Goal: Information Seeking & Learning: Learn about a topic

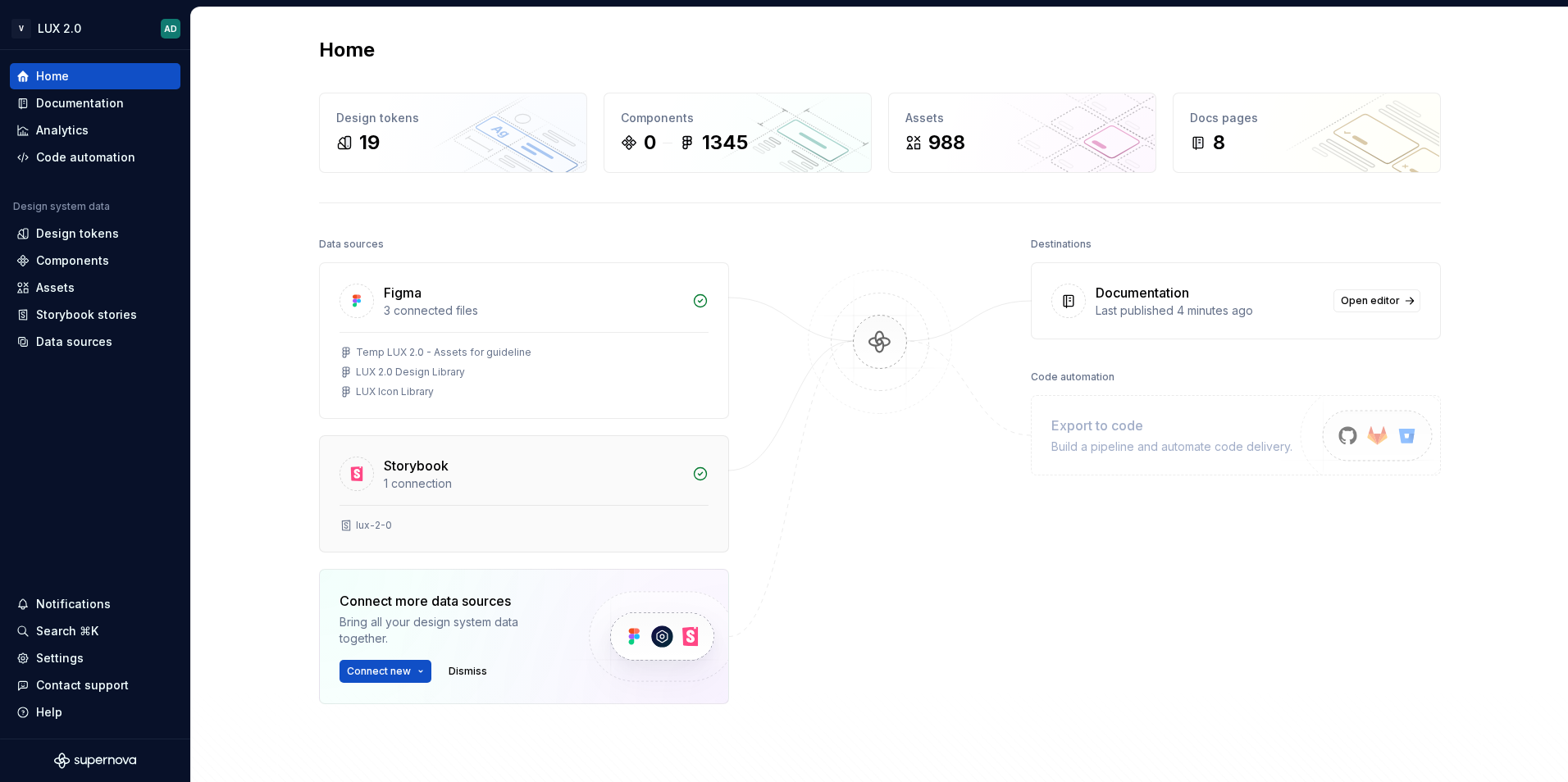
click at [448, 471] on div "Storybook" at bounding box center [533, 465] width 299 height 20
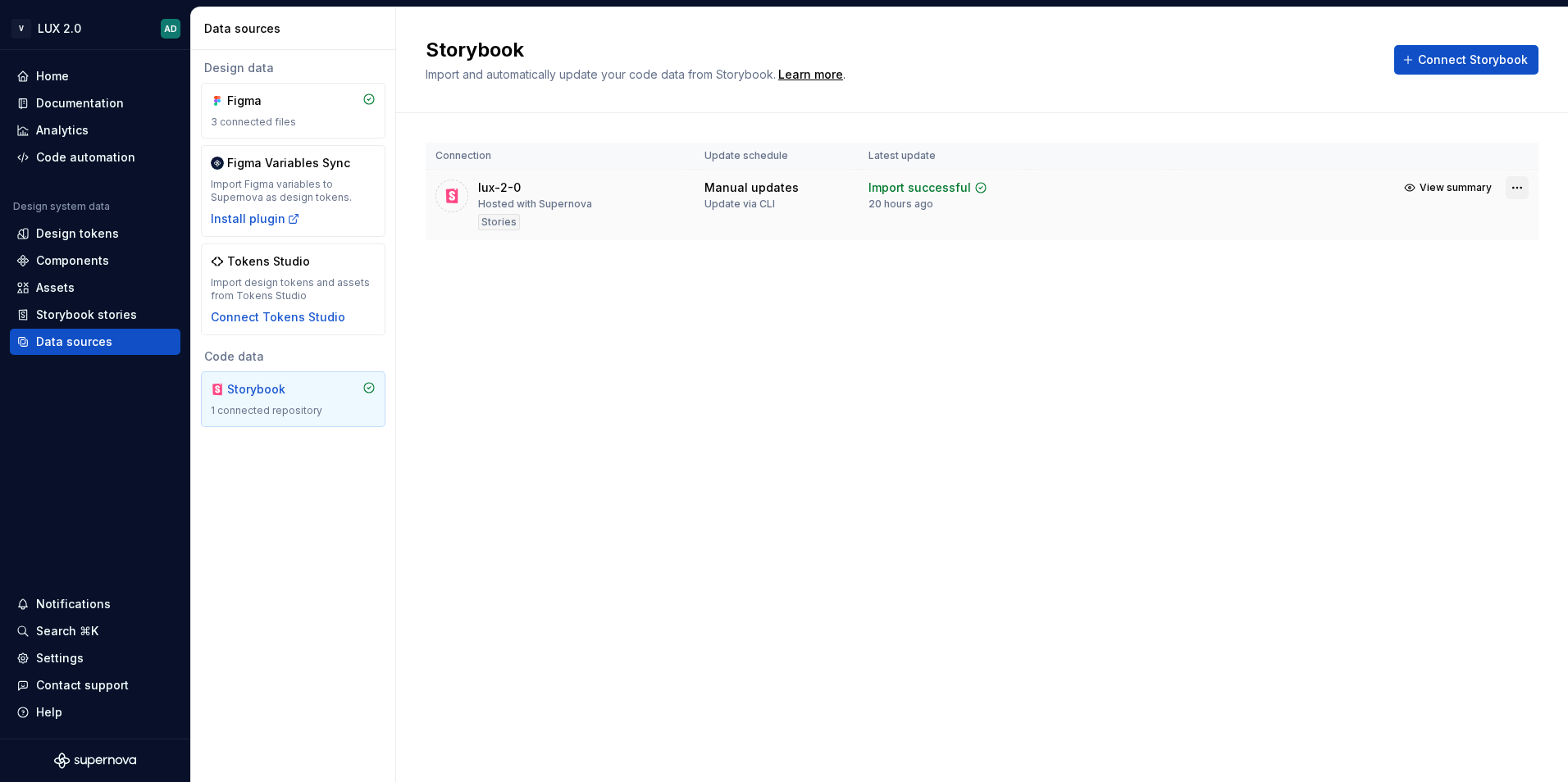
click at [1516, 186] on html "V LUX 2.0 AD Home Documentation Analytics Code automation Design system data De…" at bounding box center [784, 391] width 1568 height 782
click at [1410, 284] on div "Remove connection" at bounding box center [1460, 279] width 123 height 16
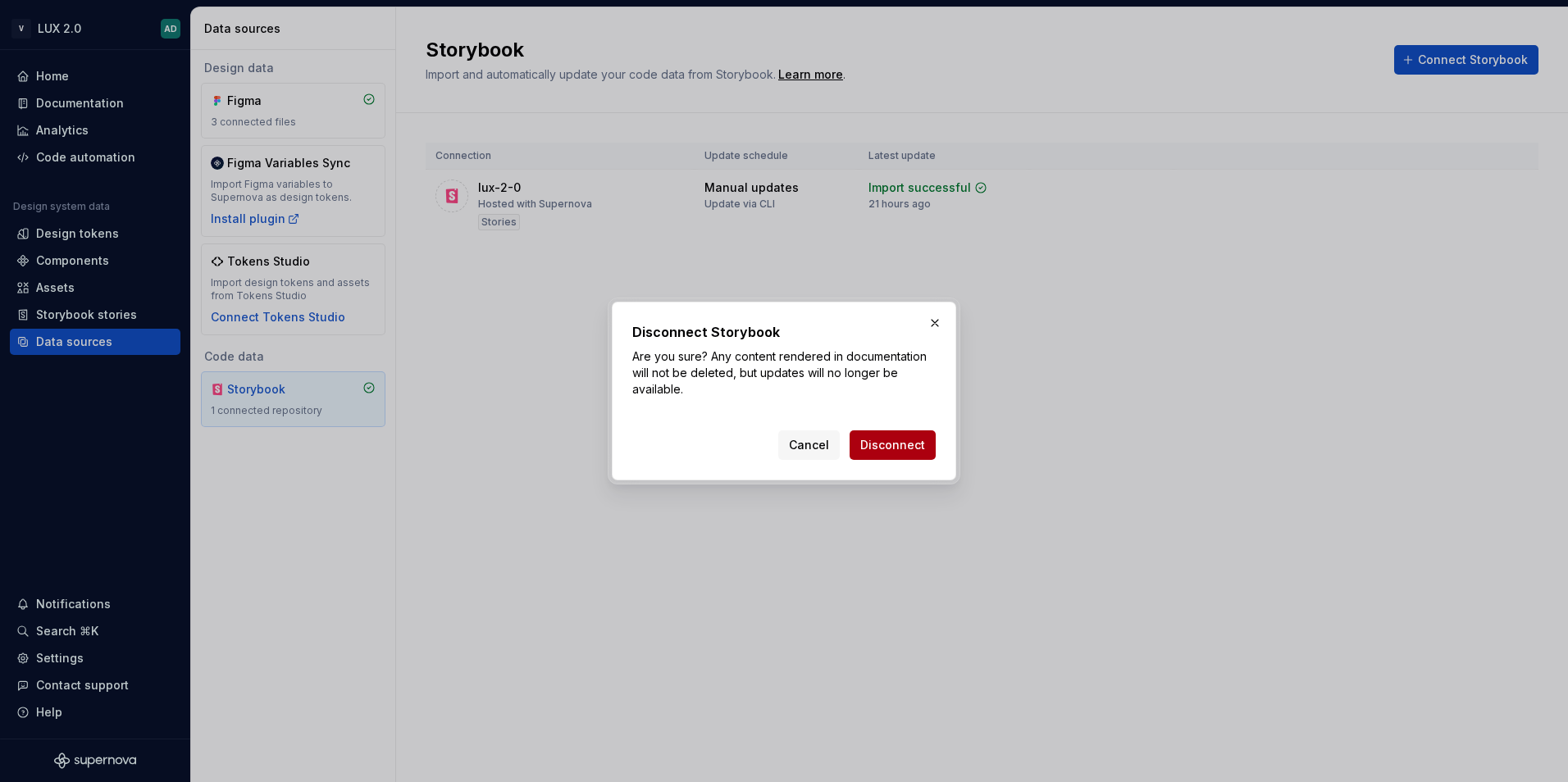
click at [897, 445] on span "Disconnect" at bounding box center [892, 444] width 65 height 16
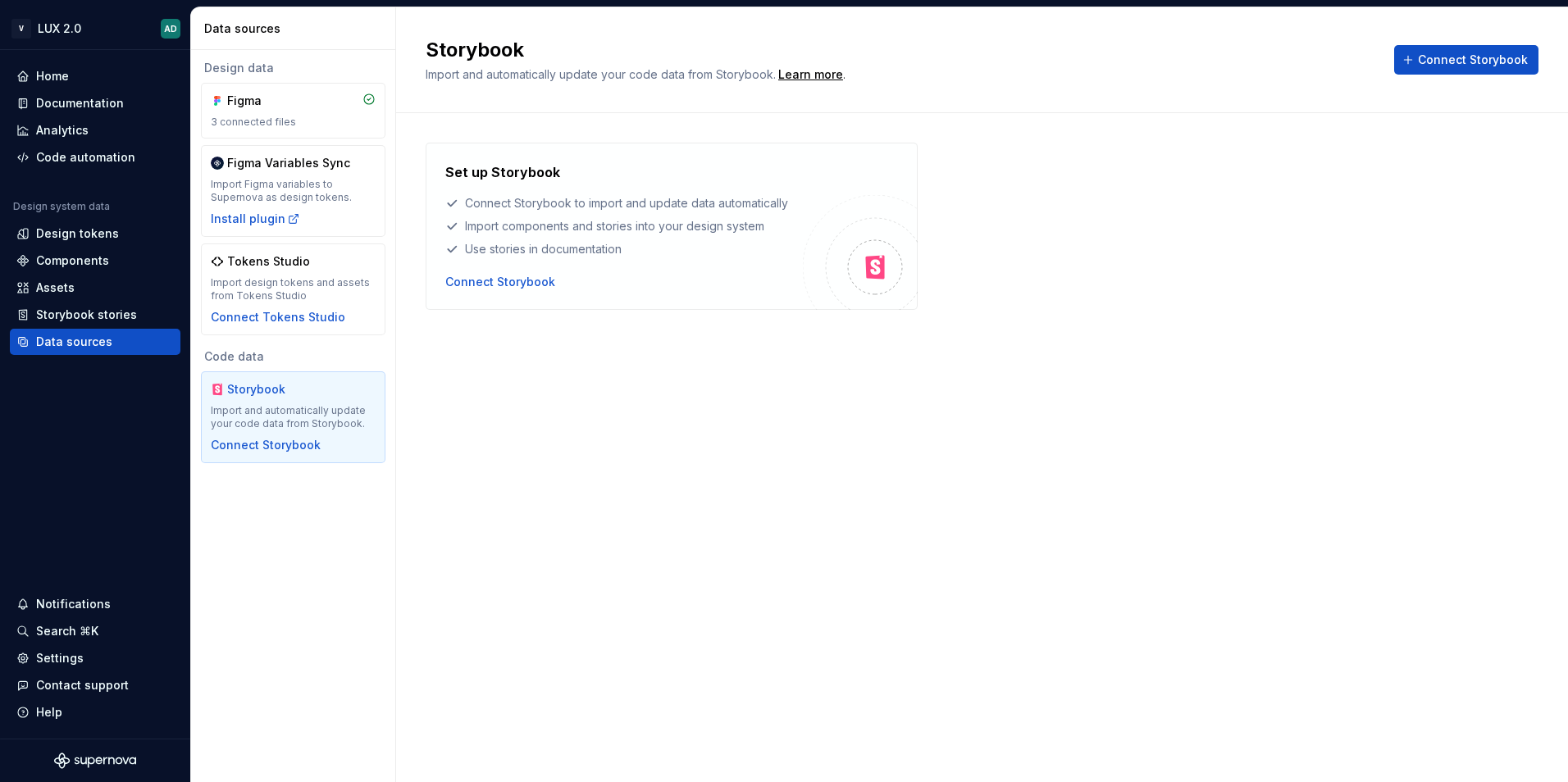
click at [690, 424] on div "Storybook Import and automatically update your code data from Storybook. Learn …" at bounding box center [982, 395] width 1172 height 774
click at [631, 398] on div "Storybook Import and automatically update your code data from Storybook. Learn …" at bounding box center [982, 395] width 1172 height 774
click at [644, 424] on div "Storybook Import and automatically update your code data from Storybook. Learn …" at bounding box center [982, 395] width 1172 height 774
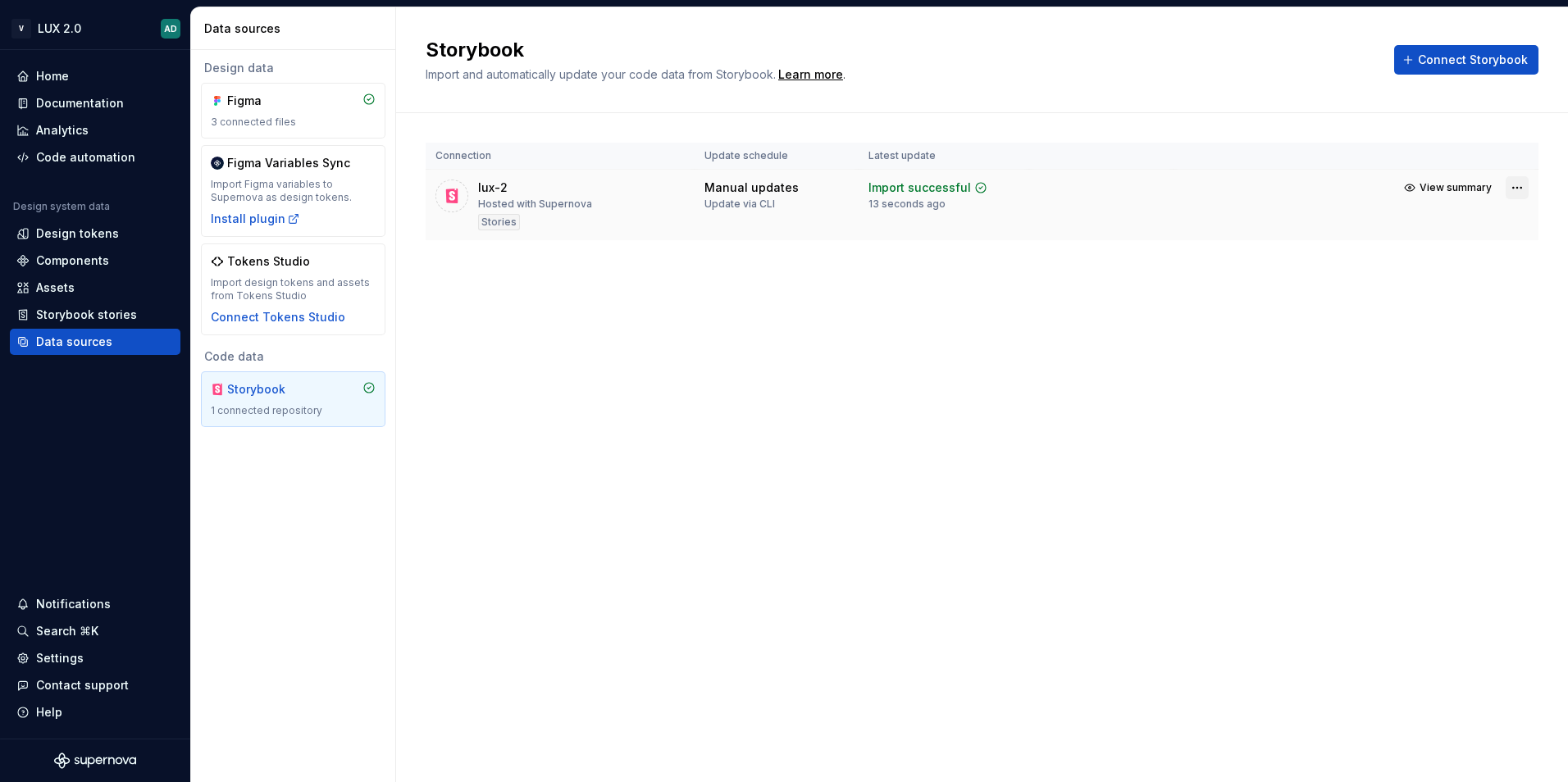
click at [1511, 185] on html "V LUX 2.0 AD Home Documentation Analytics Code automation Design system data De…" at bounding box center [784, 391] width 1568 height 782
click at [1433, 246] on link "Open Storybook" at bounding box center [1460, 245] width 123 height 16
drag, startPoint x: 496, startPoint y: 189, endPoint x: 479, endPoint y: 189, distance: 17.0
click at [479, 189] on div "lux-2 Hosted with Supernova Stories" at bounding box center [535, 205] width 114 height 50
click at [69, 265] on div "Components" at bounding box center [72, 260] width 73 height 16
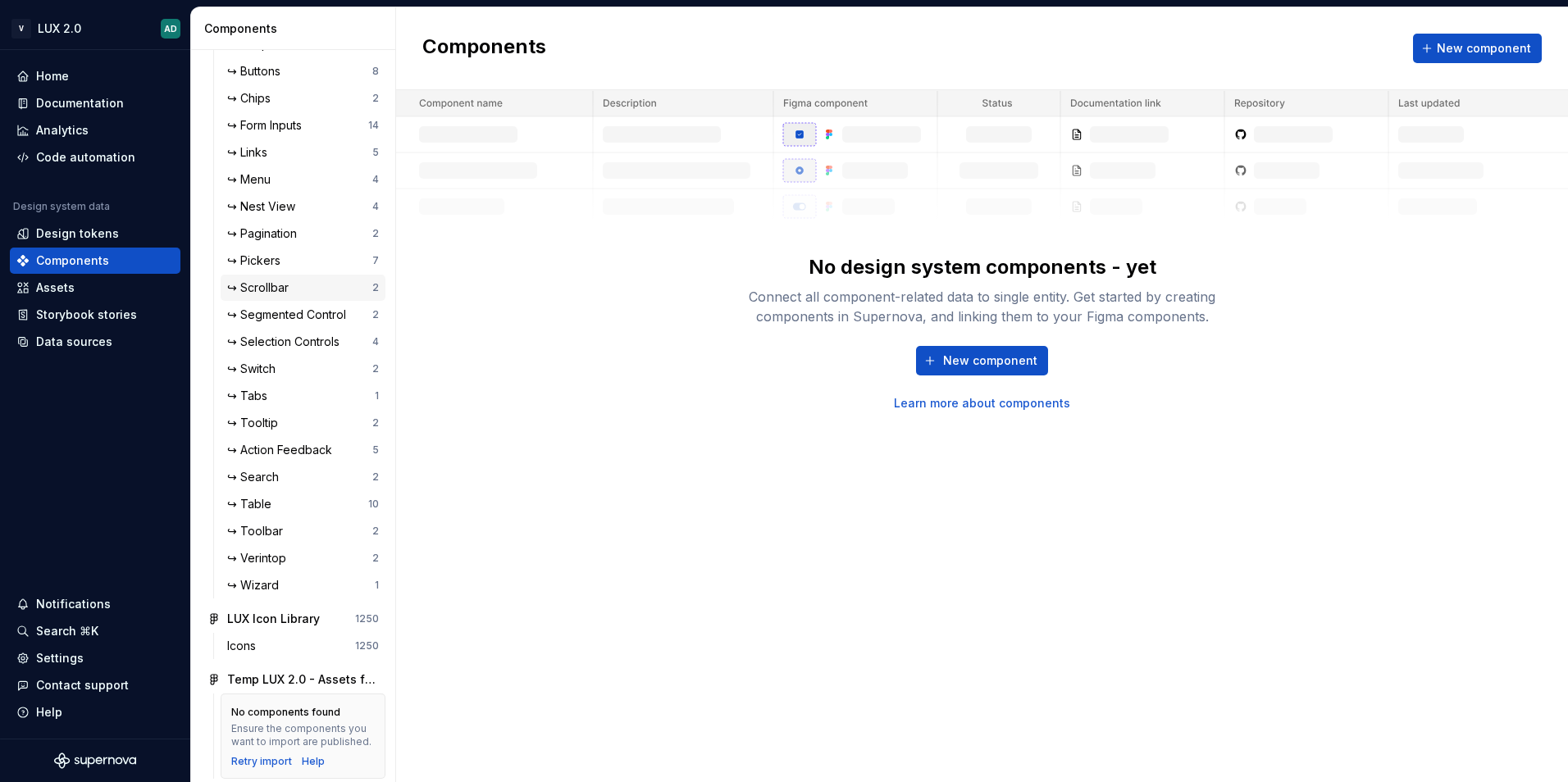
scroll to position [174, 0]
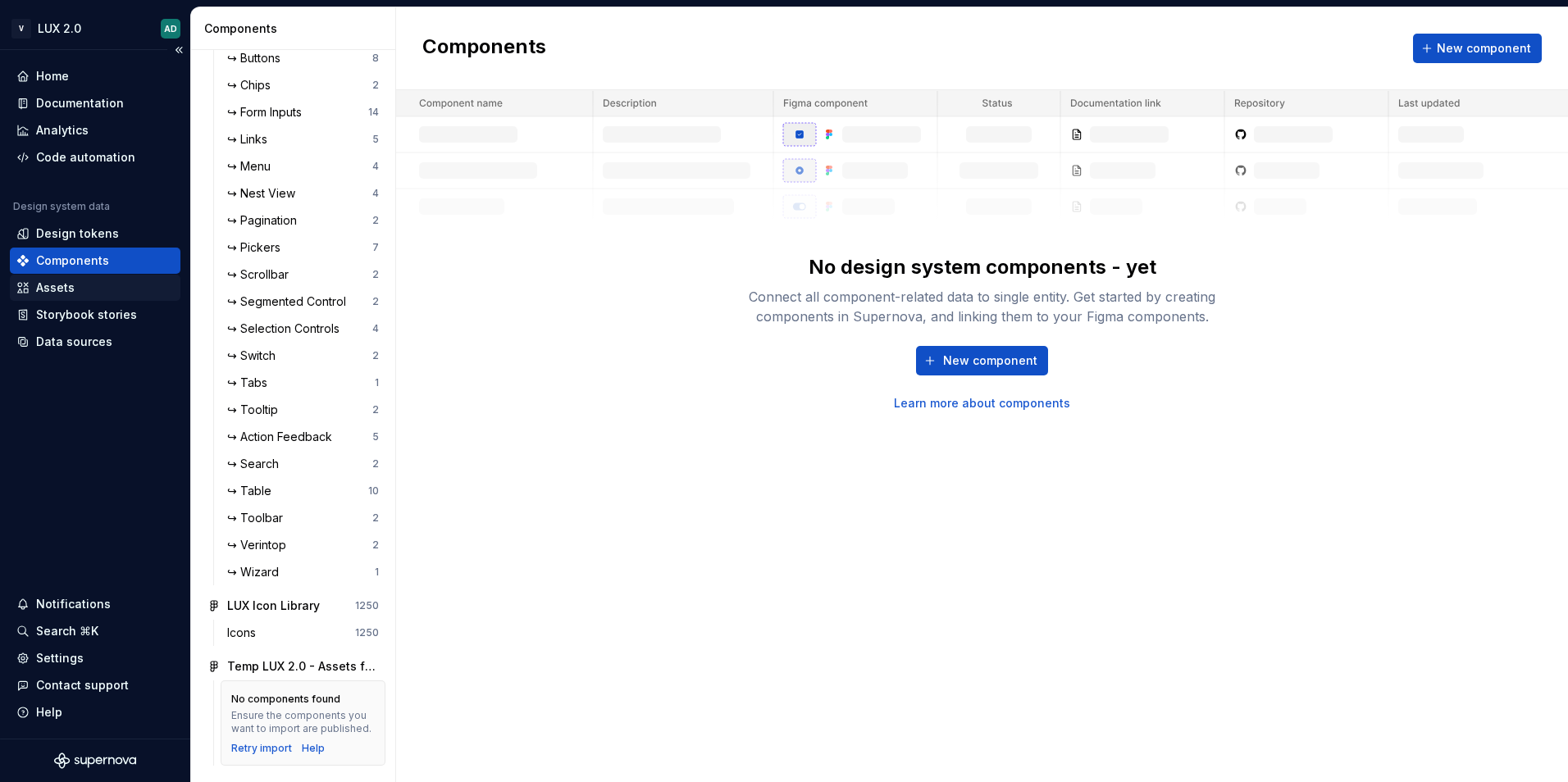
click at [72, 294] on div "Assets" at bounding box center [55, 287] width 39 height 16
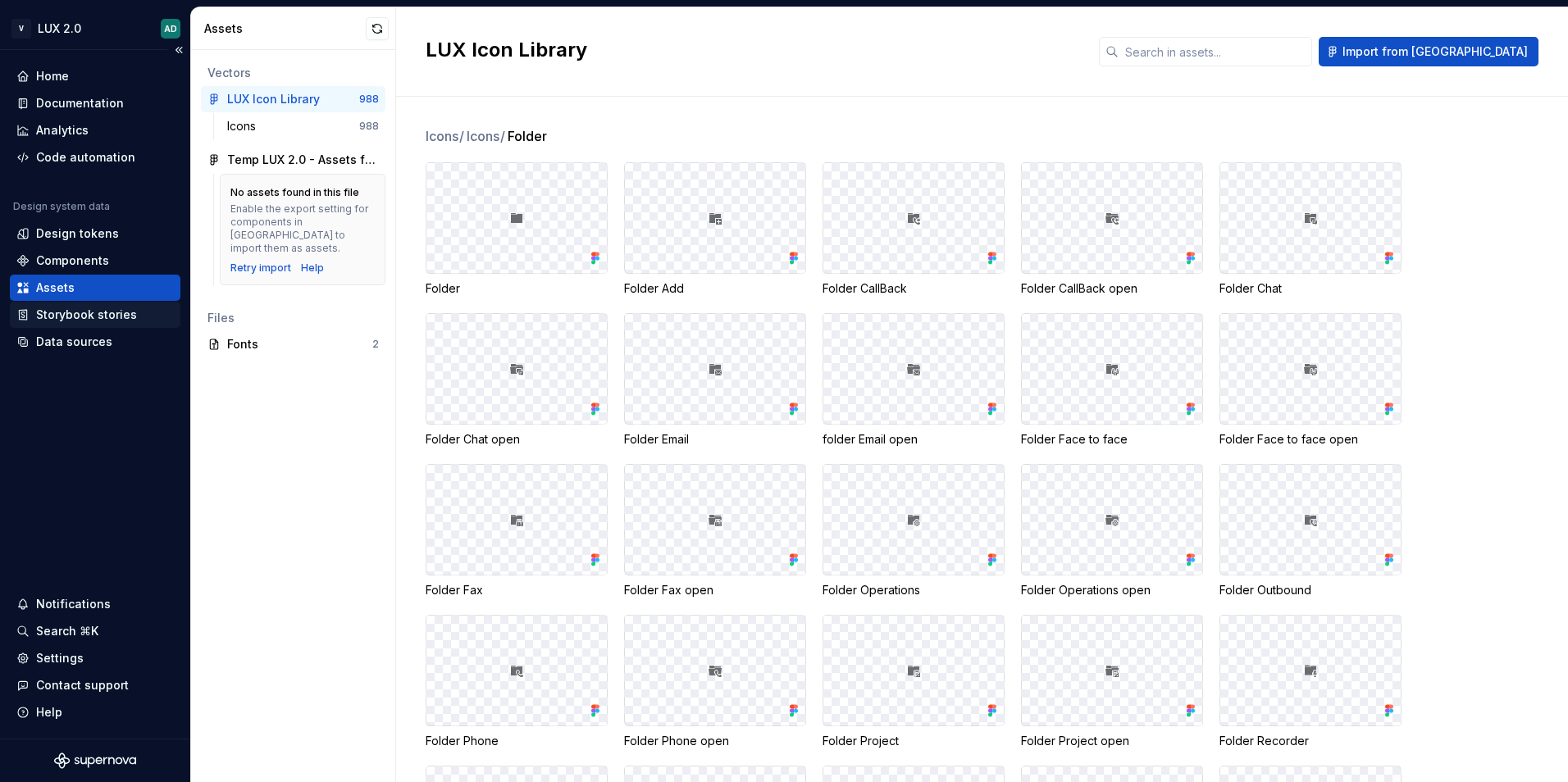
click at [102, 311] on div "Storybook stories" at bounding box center [87, 314] width 101 height 16
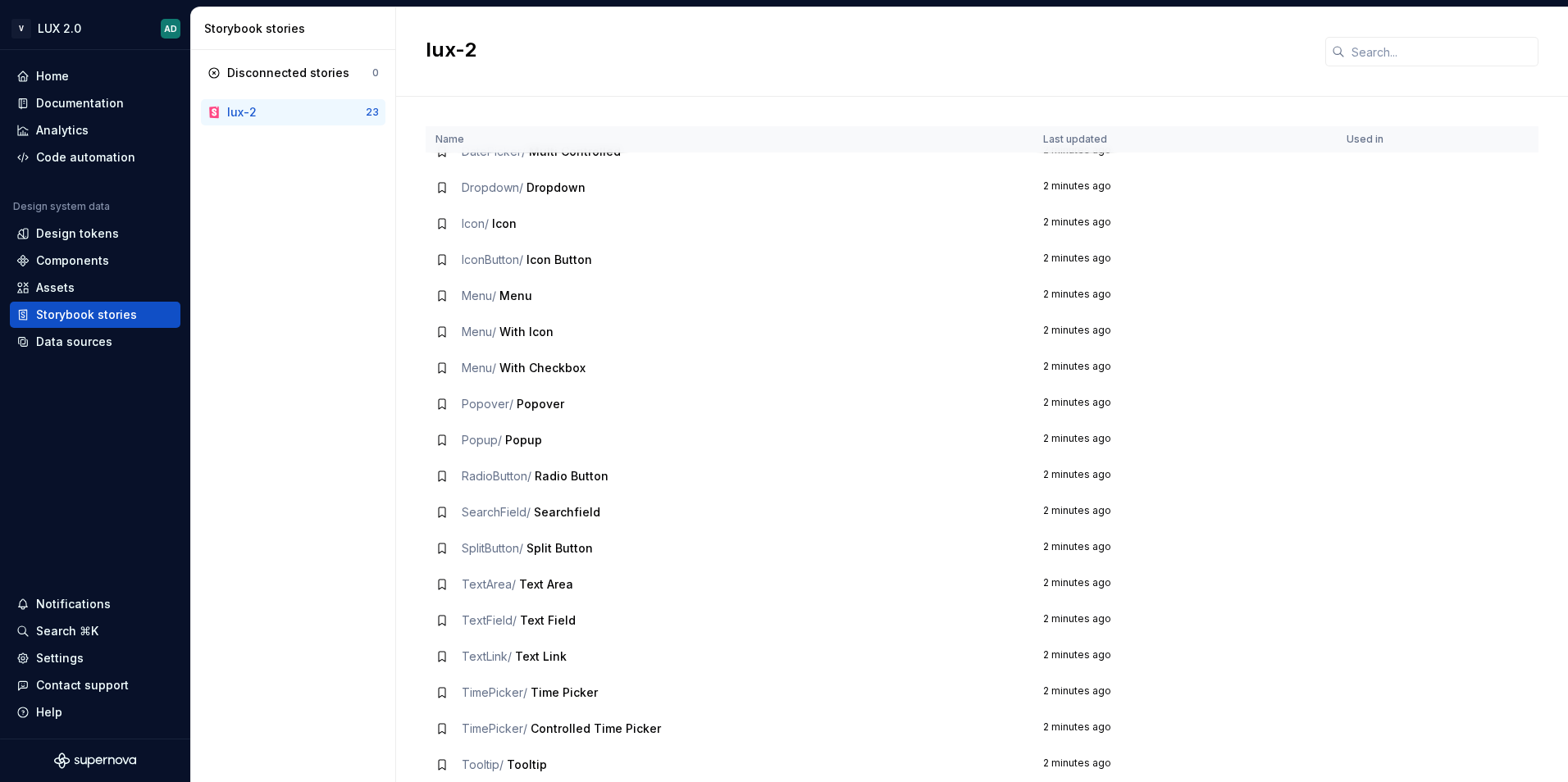
scroll to position [202, 0]
click at [71, 344] on div "Data sources" at bounding box center [74, 342] width 76 height 16
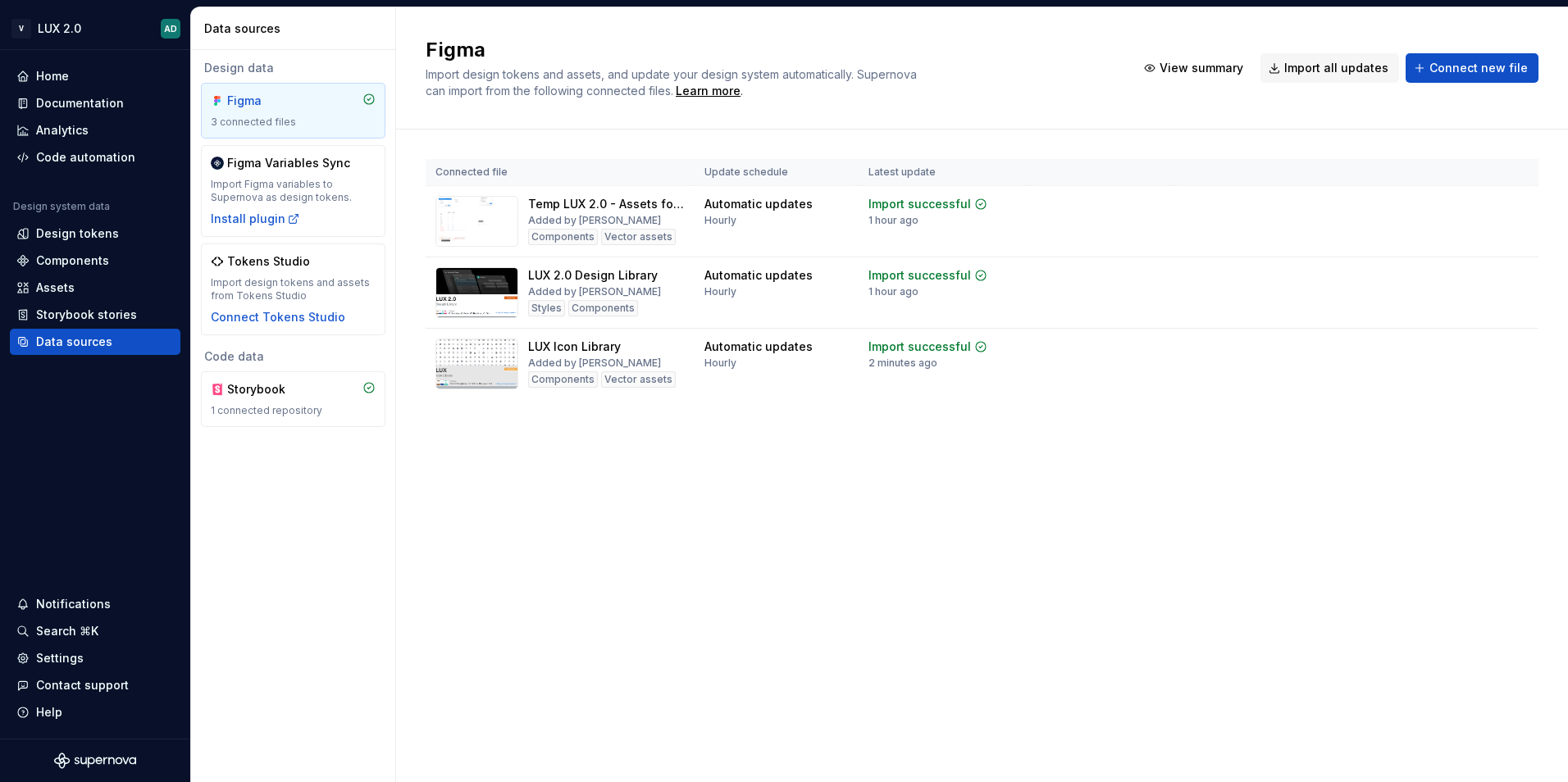
click at [775, 628] on div "Figma Import design tokens and assets, and update your design system automatica…" at bounding box center [982, 395] width 1172 height 774
click at [302, 406] on div "1 connected repository" at bounding box center [293, 411] width 165 height 13
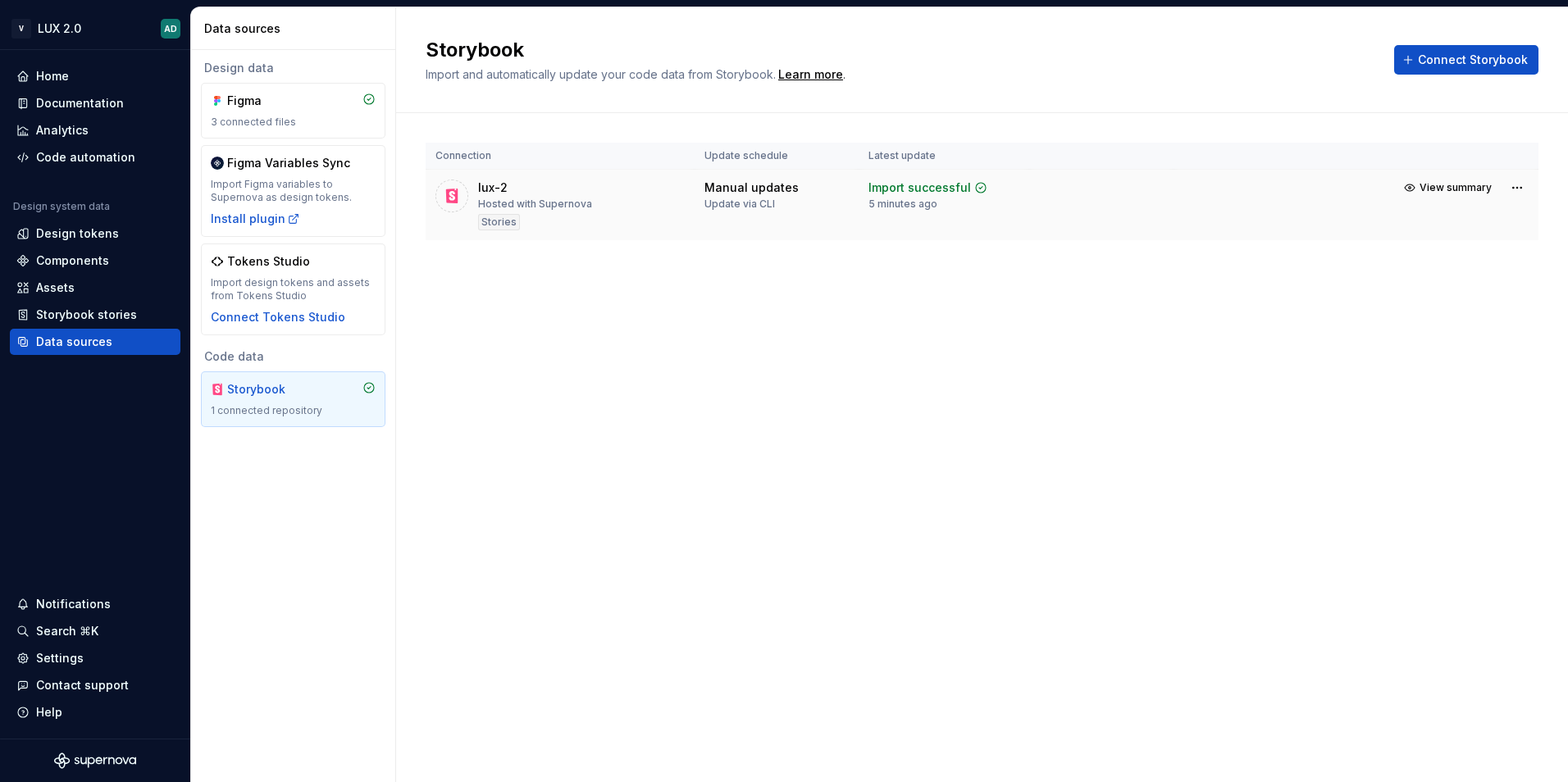
click at [1533, 191] on td "View summary" at bounding box center [1356, 187] width 365 height 36
click at [1519, 186] on html "V LUX 2.0 AD Home Documentation Analytics Code automation Design system data De…" at bounding box center [784, 391] width 1568 height 782
click at [902, 426] on html "V LUX 2.0 AD Home Documentation Analytics Code automation Design system data De…" at bounding box center [784, 391] width 1568 height 782
click at [109, 312] on div "Storybook stories" at bounding box center [87, 314] width 101 height 16
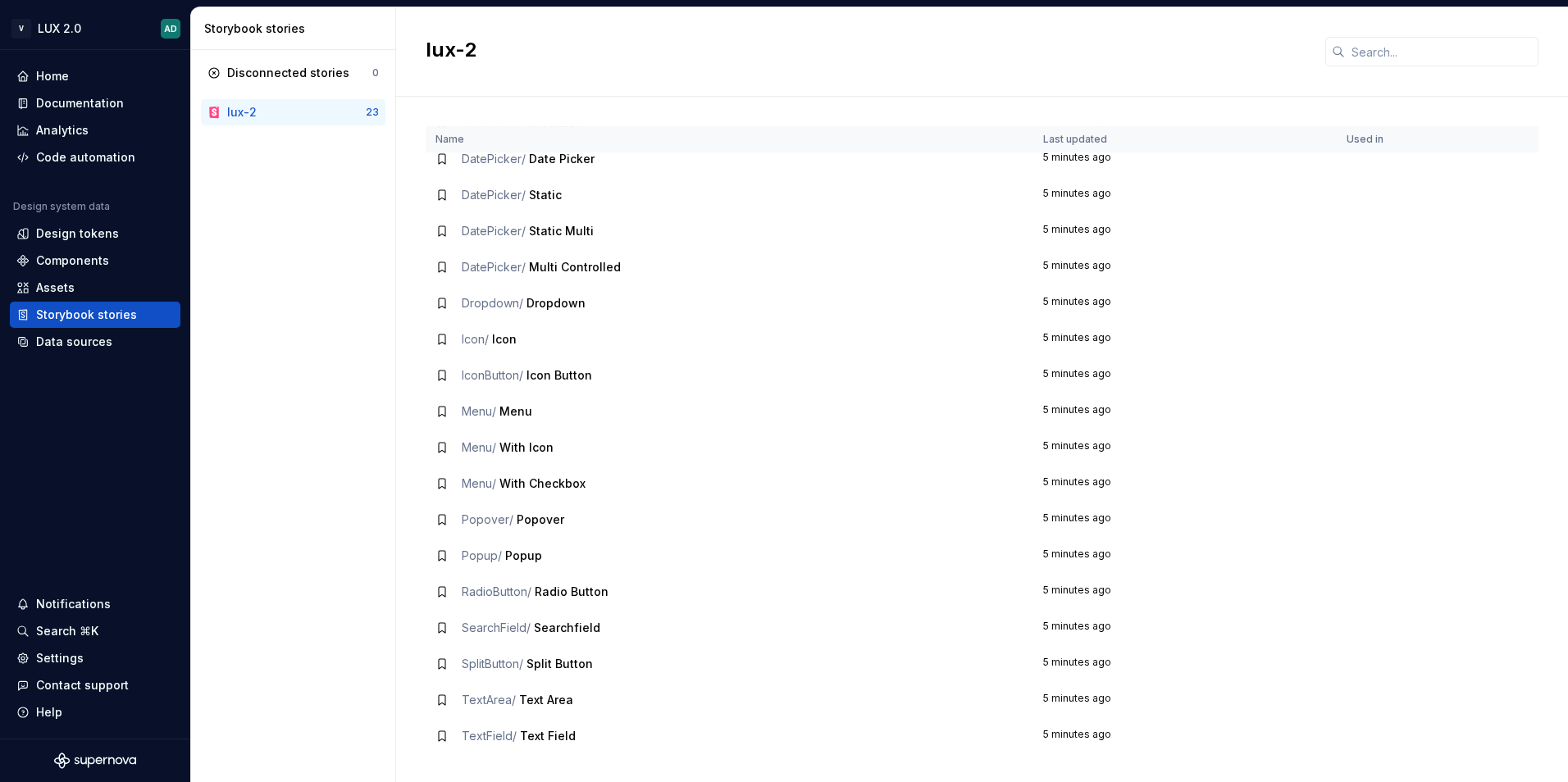
scroll to position [202, 0]
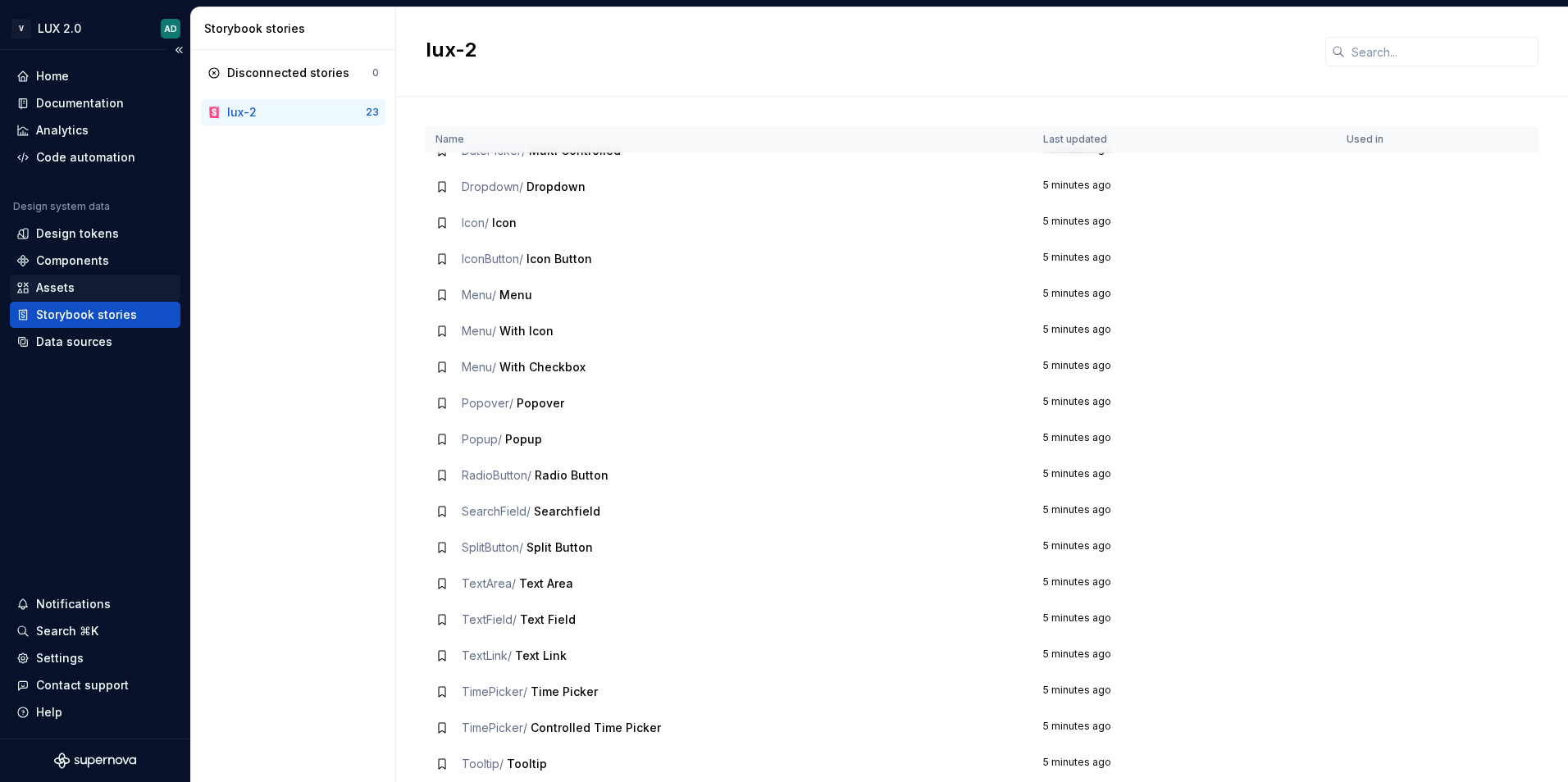
click at [95, 288] on div "Assets" at bounding box center [94, 287] width 157 height 16
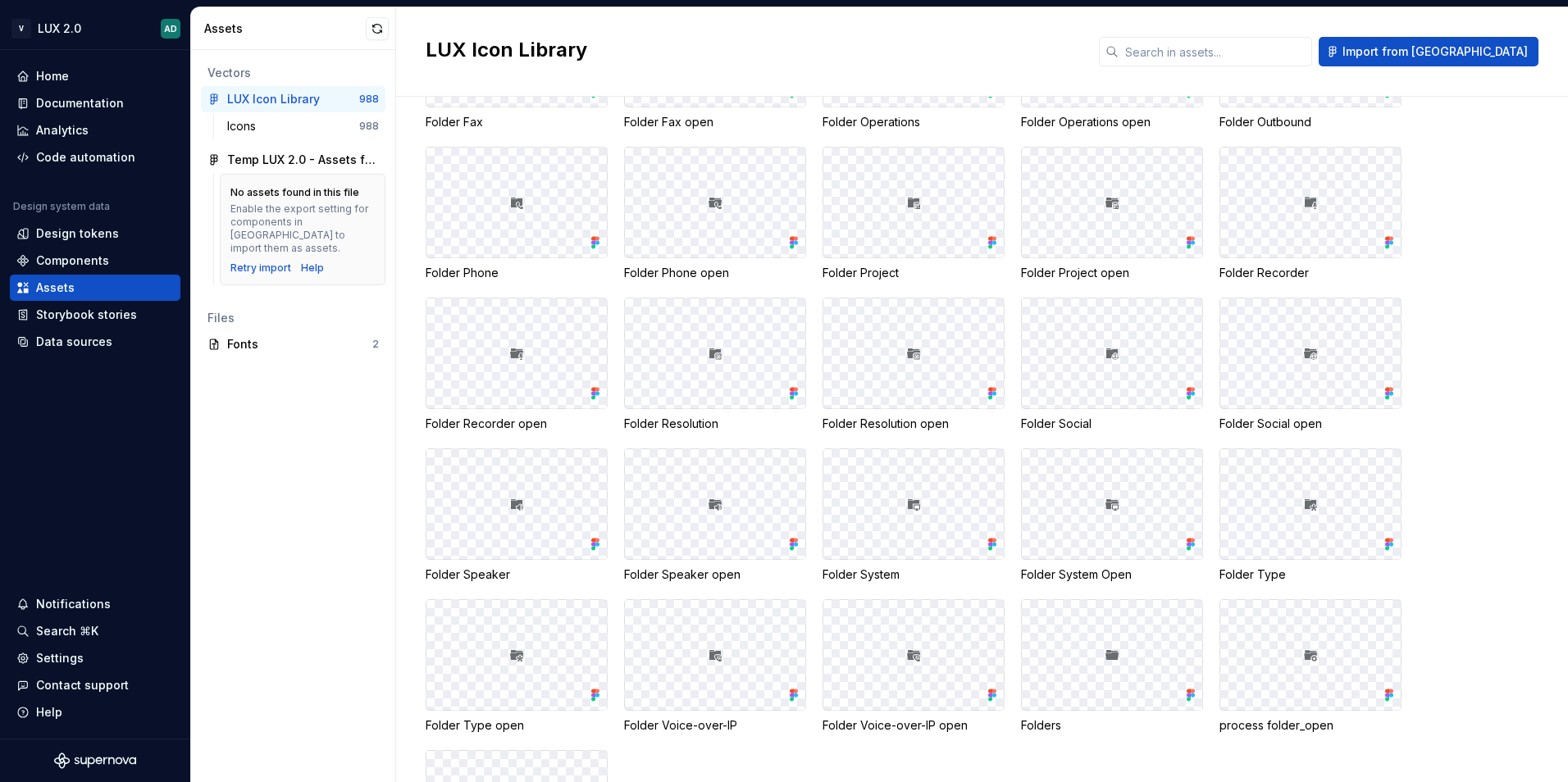
scroll to position [492, 0]
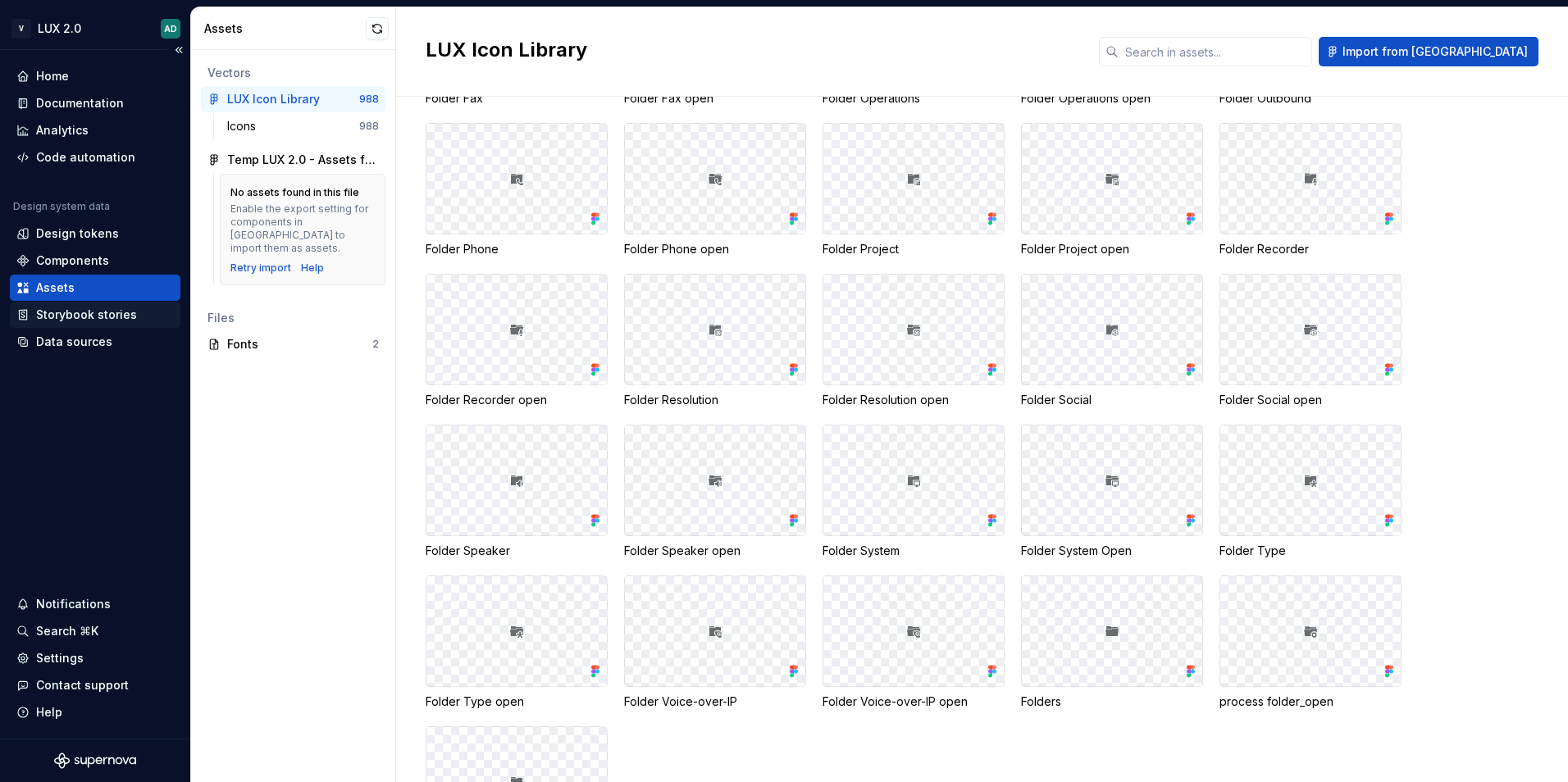
click at [98, 307] on div "Storybook stories" at bounding box center [87, 314] width 101 height 16
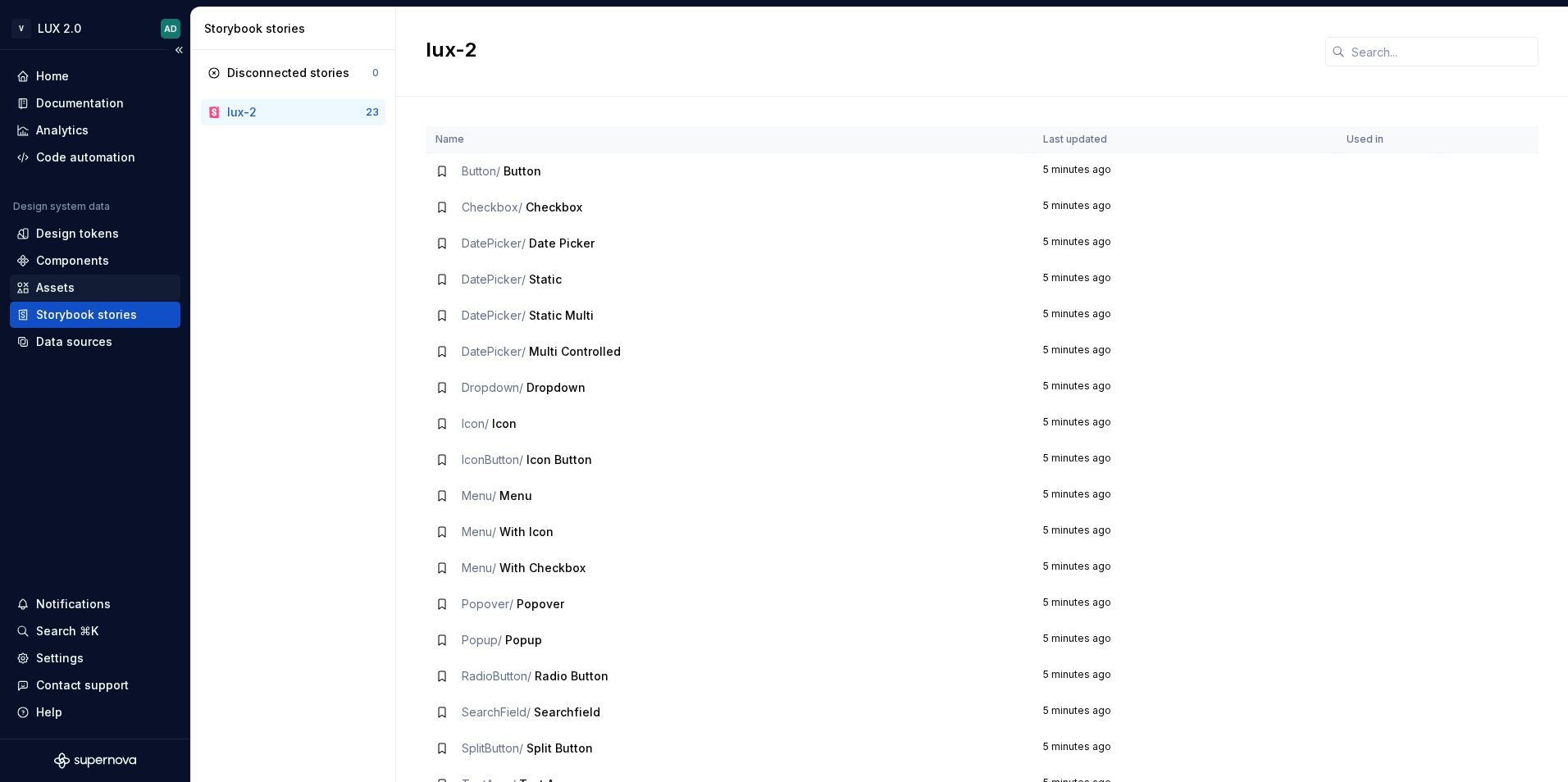
click at [97, 283] on div "Assets" at bounding box center [94, 287] width 157 height 16
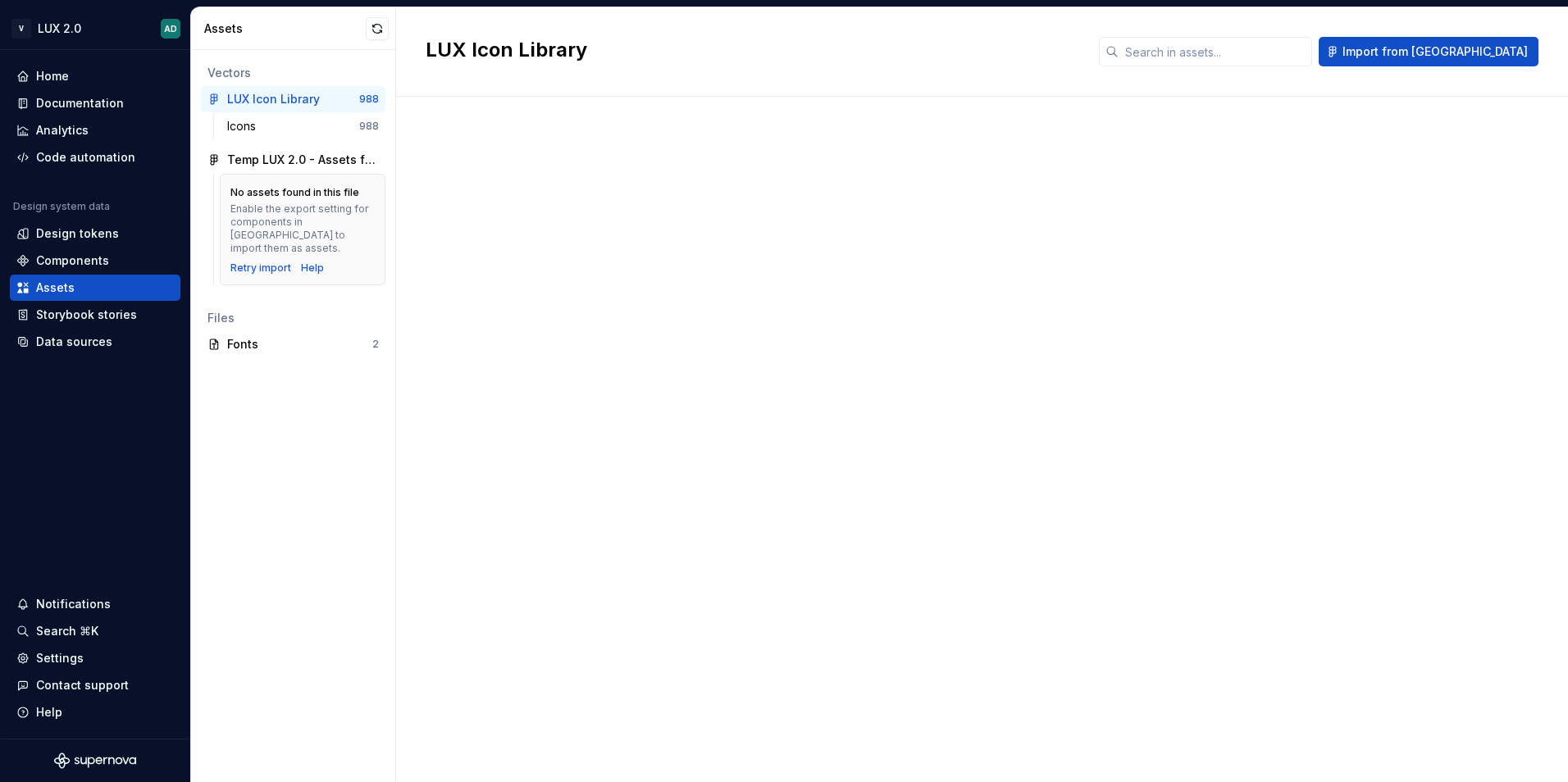
scroll to position [430, 0]
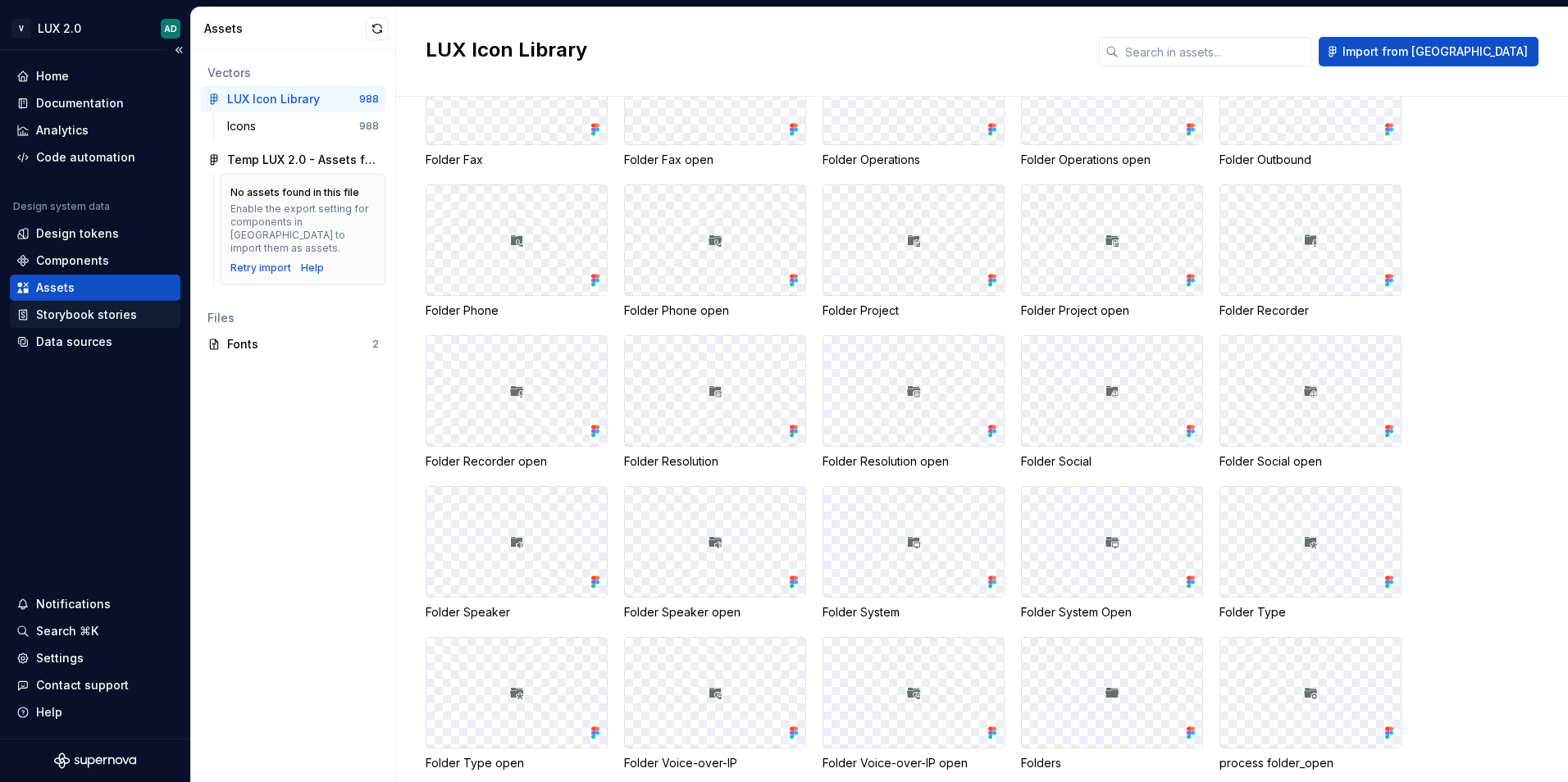
click at [76, 316] on div "Storybook stories" at bounding box center [87, 314] width 101 height 16
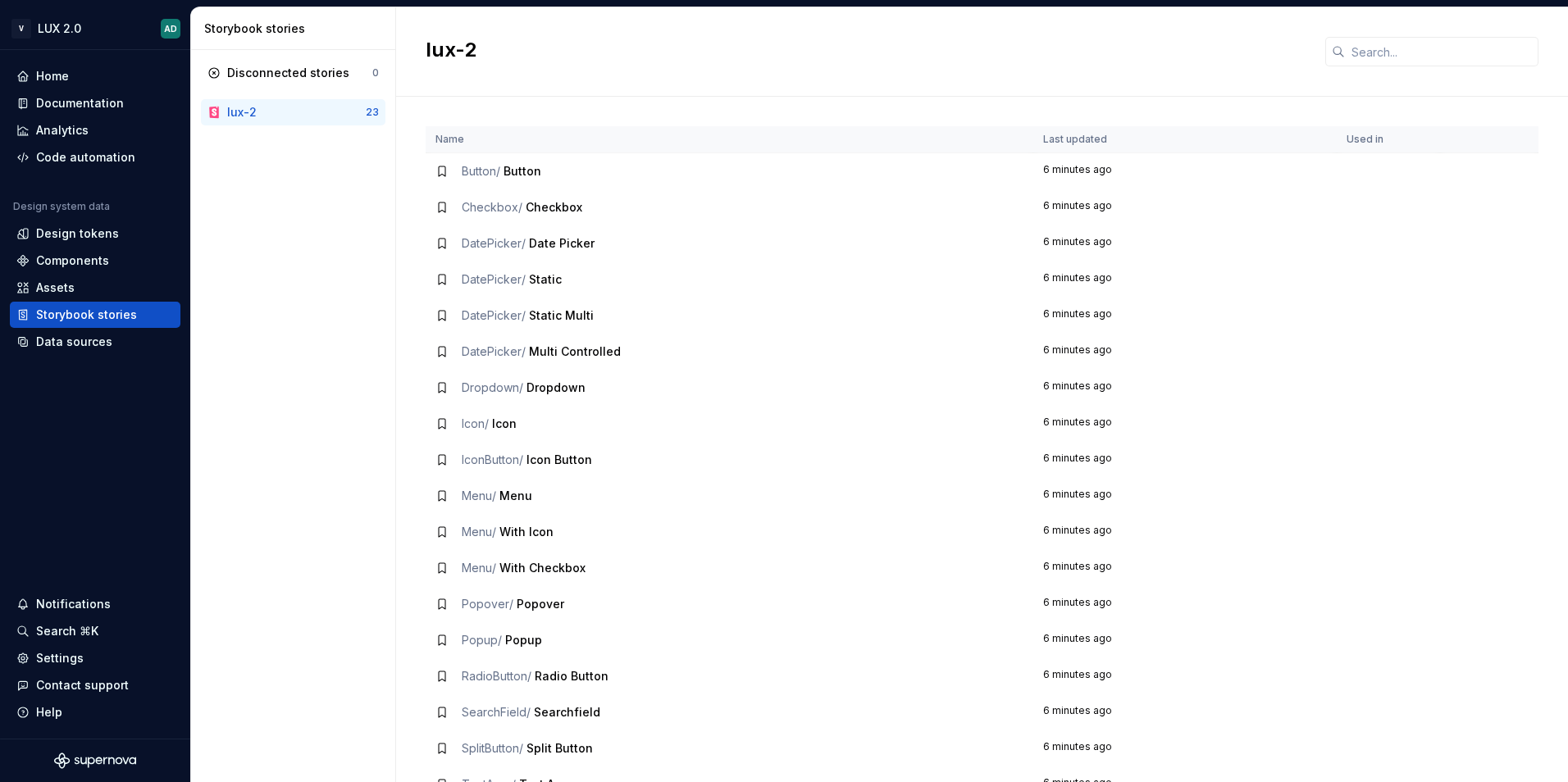
click at [499, 168] on span "Button /" at bounding box center [480, 170] width 39 height 14
click at [468, 169] on span "Button /" at bounding box center [480, 170] width 39 height 14
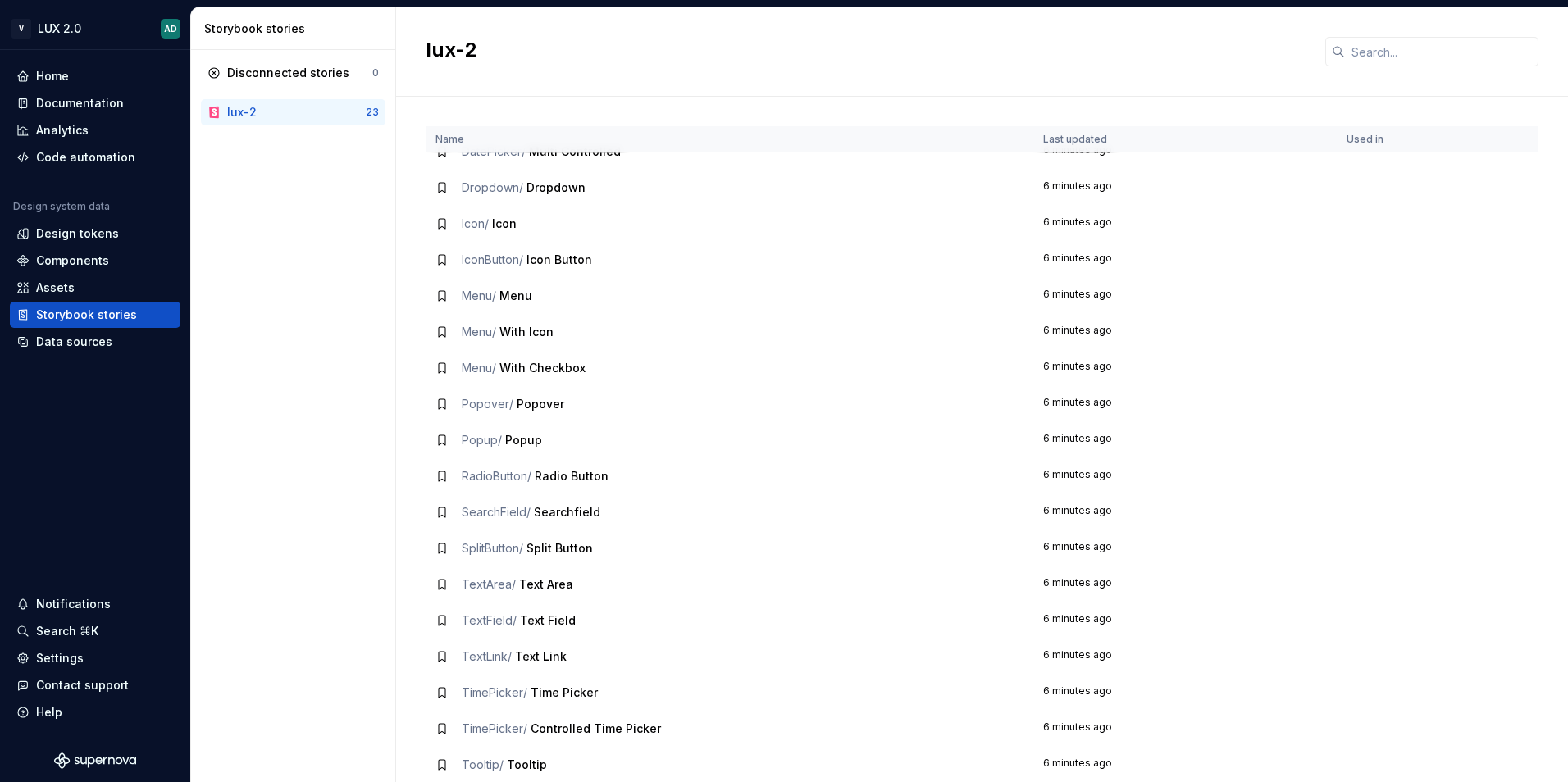
scroll to position [202, 0]
click at [99, 342] on div "Data sources" at bounding box center [74, 342] width 76 height 16
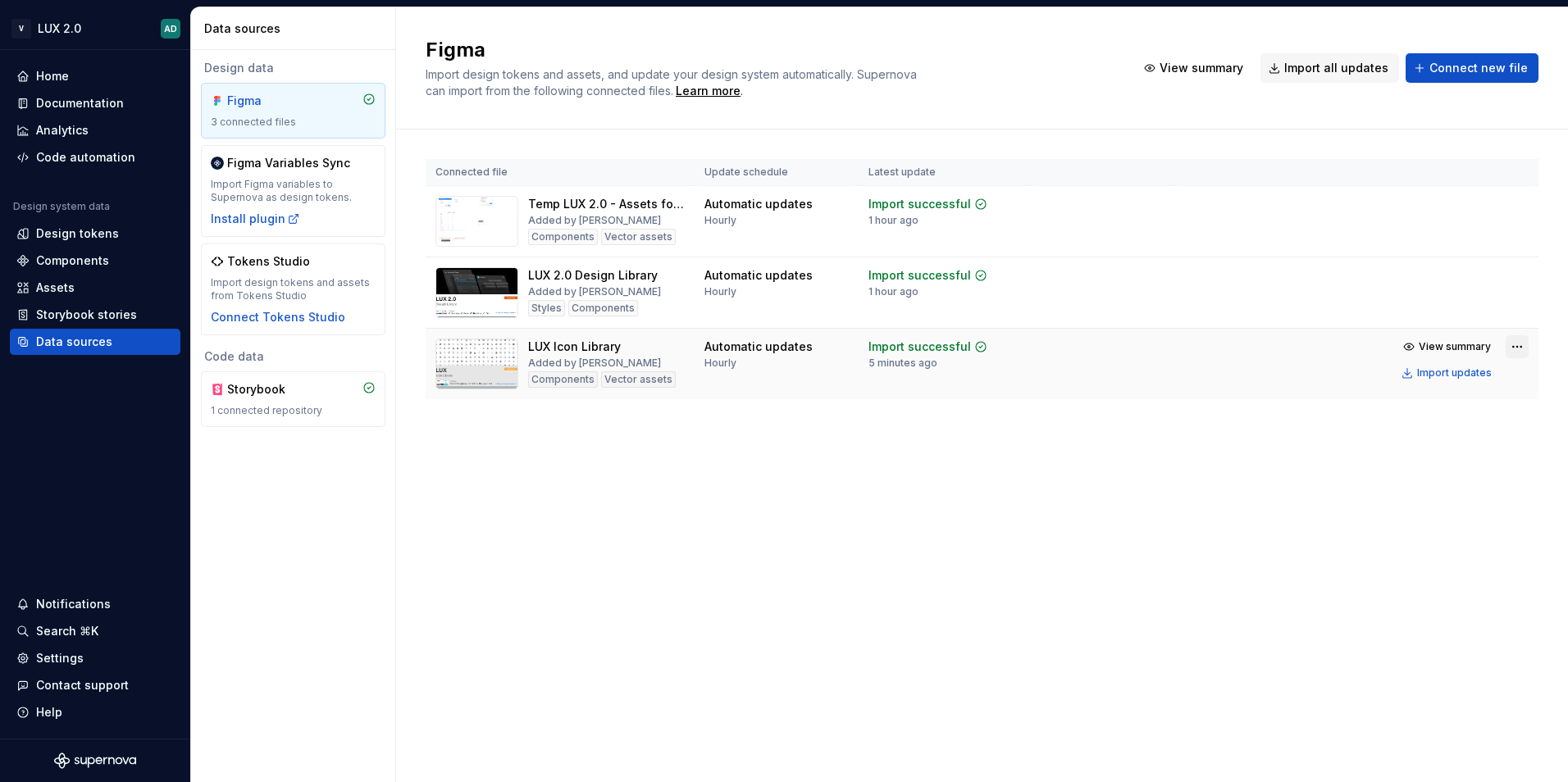
click at [1508, 342] on html "V LUX 2.0 AD Home Documentation Analytics Code automation Design system data De…" at bounding box center [784, 391] width 1568 height 782
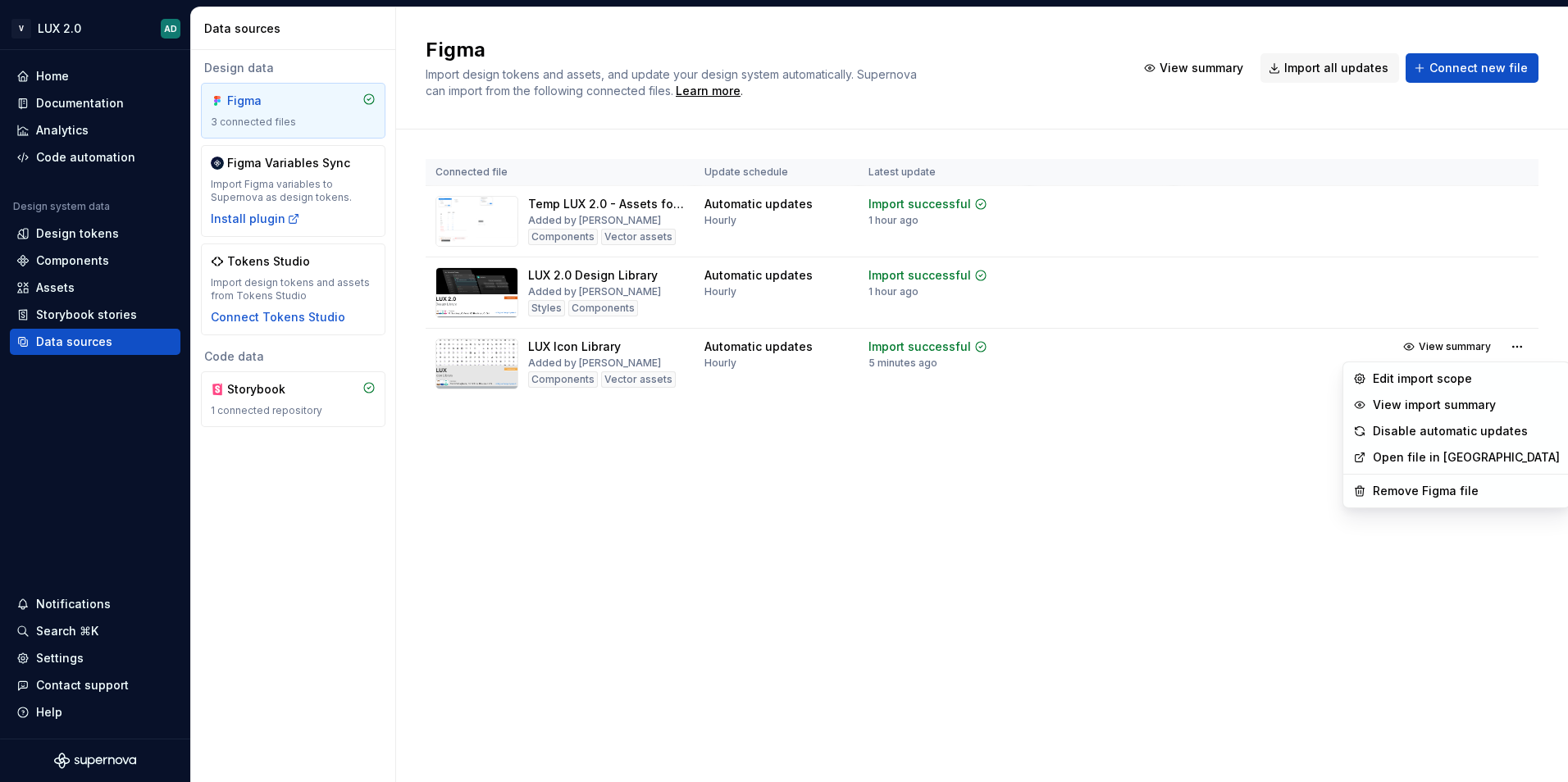
click at [1126, 475] on html "V LUX 2.0 AD Home Documentation Analytics Code automation Design system data De…" at bounding box center [784, 391] width 1568 height 782
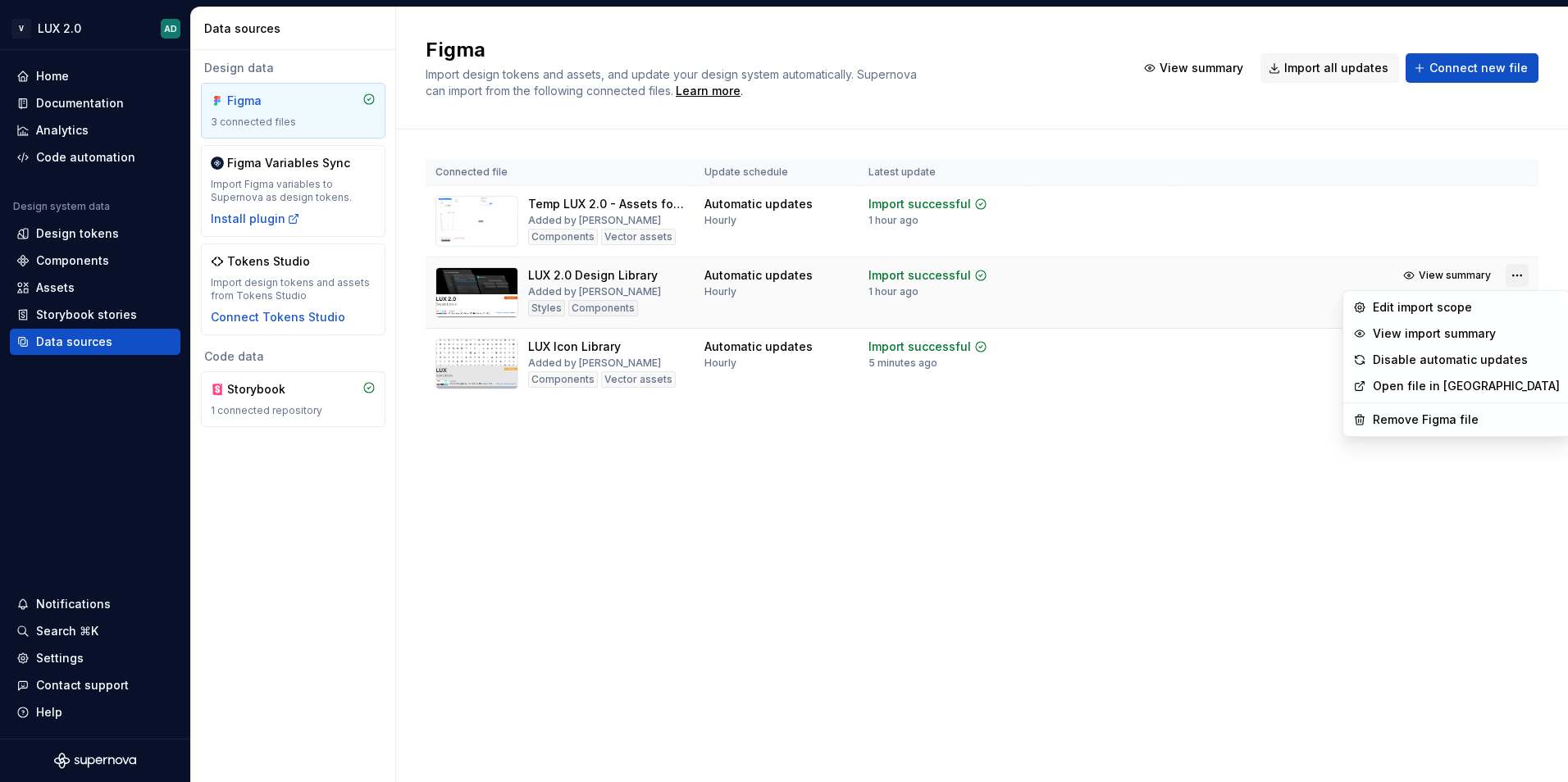
click at [1514, 275] on html "V LUX 2.0 AD Home Documentation Analytics Code automation Design system data De…" at bounding box center [784, 391] width 1568 height 782
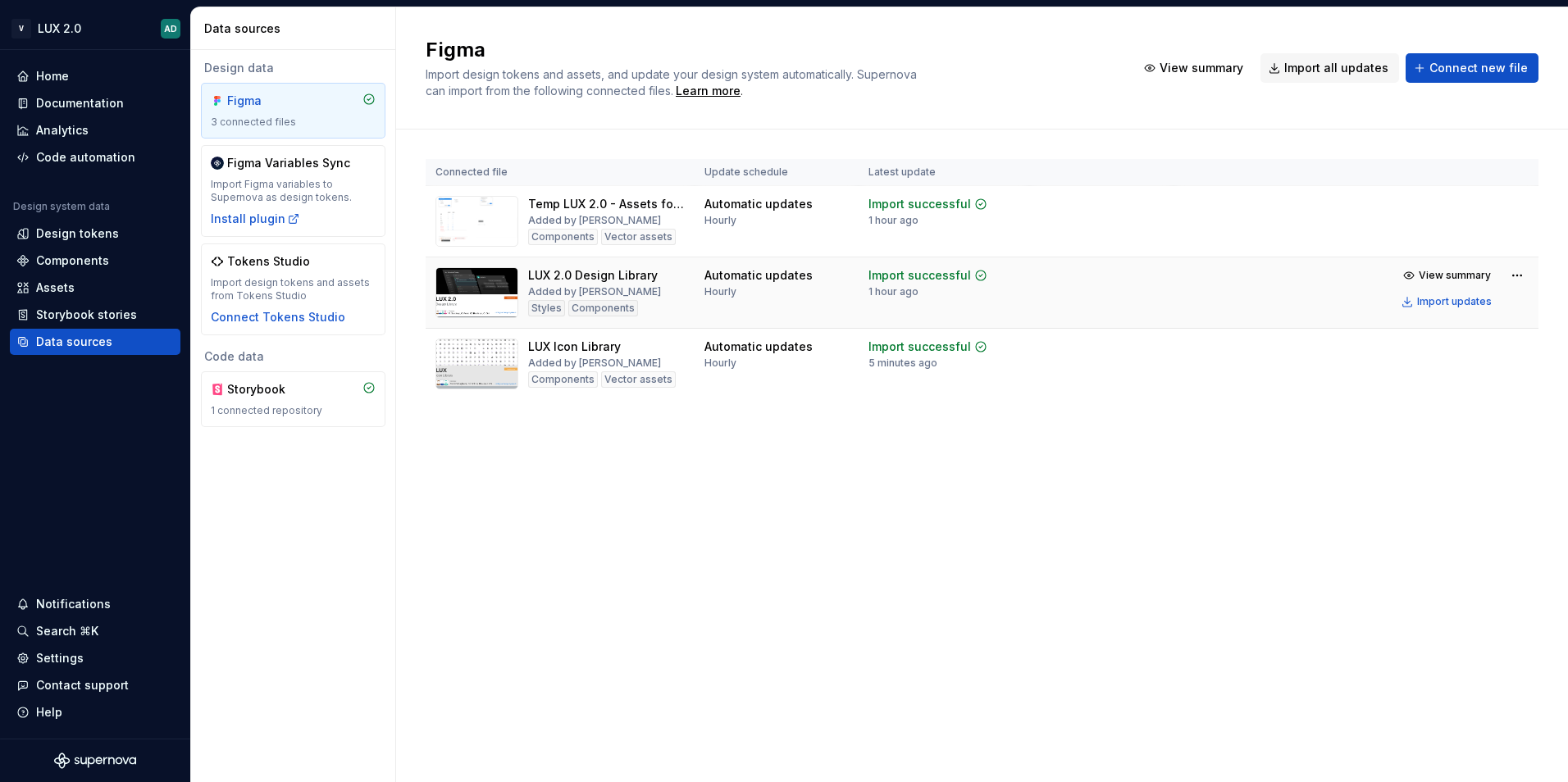
click at [582, 283] on html "V LUX 2.0 AD Home Documentation Analytics Code automation Design system data De…" at bounding box center [784, 391] width 1568 height 782
click at [578, 271] on div "LUX 2.0 Design Library" at bounding box center [593, 275] width 129 height 16
click at [474, 215] on img at bounding box center [477, 221] width 83 height 50
click at [66, 286] on div "Assets" at bounding box center [55, 287] width 39 height 16
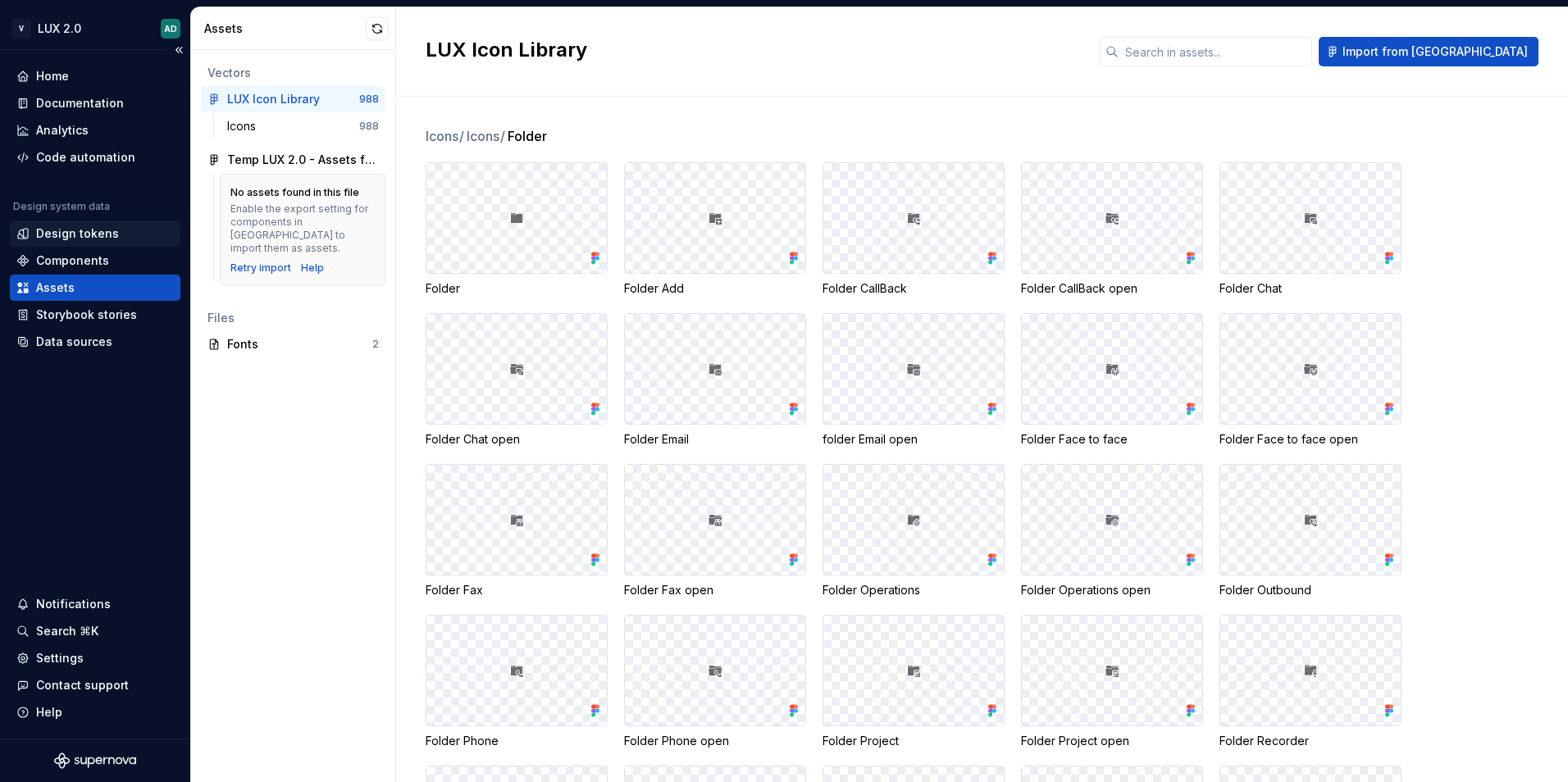
click at [78, 246] on div "Design tokens" at bounding box center [94, 234] width 170 height 27
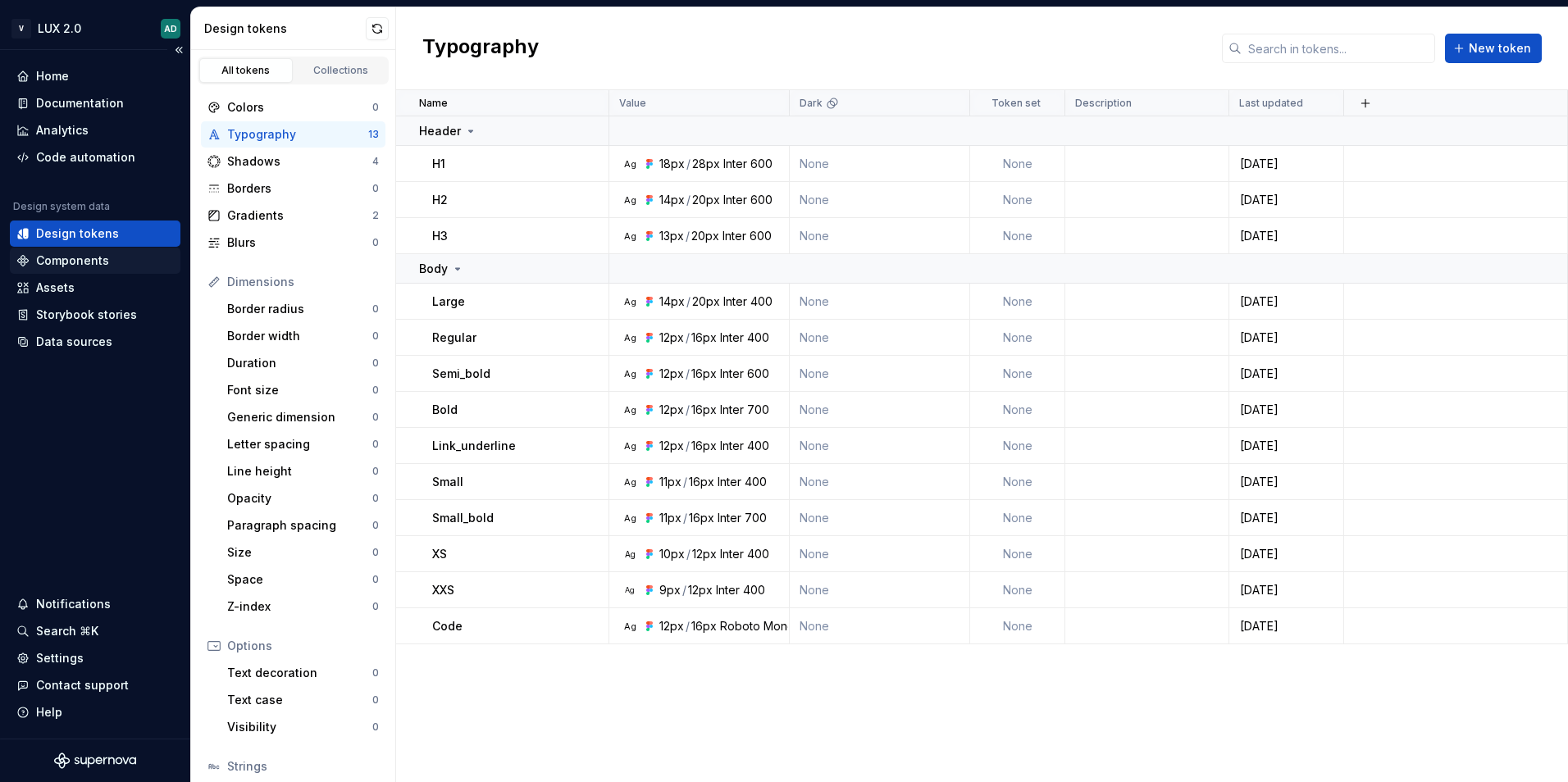
click at [102, 266] on div "Components" at bounding box center [72, 260] width 73 height 16
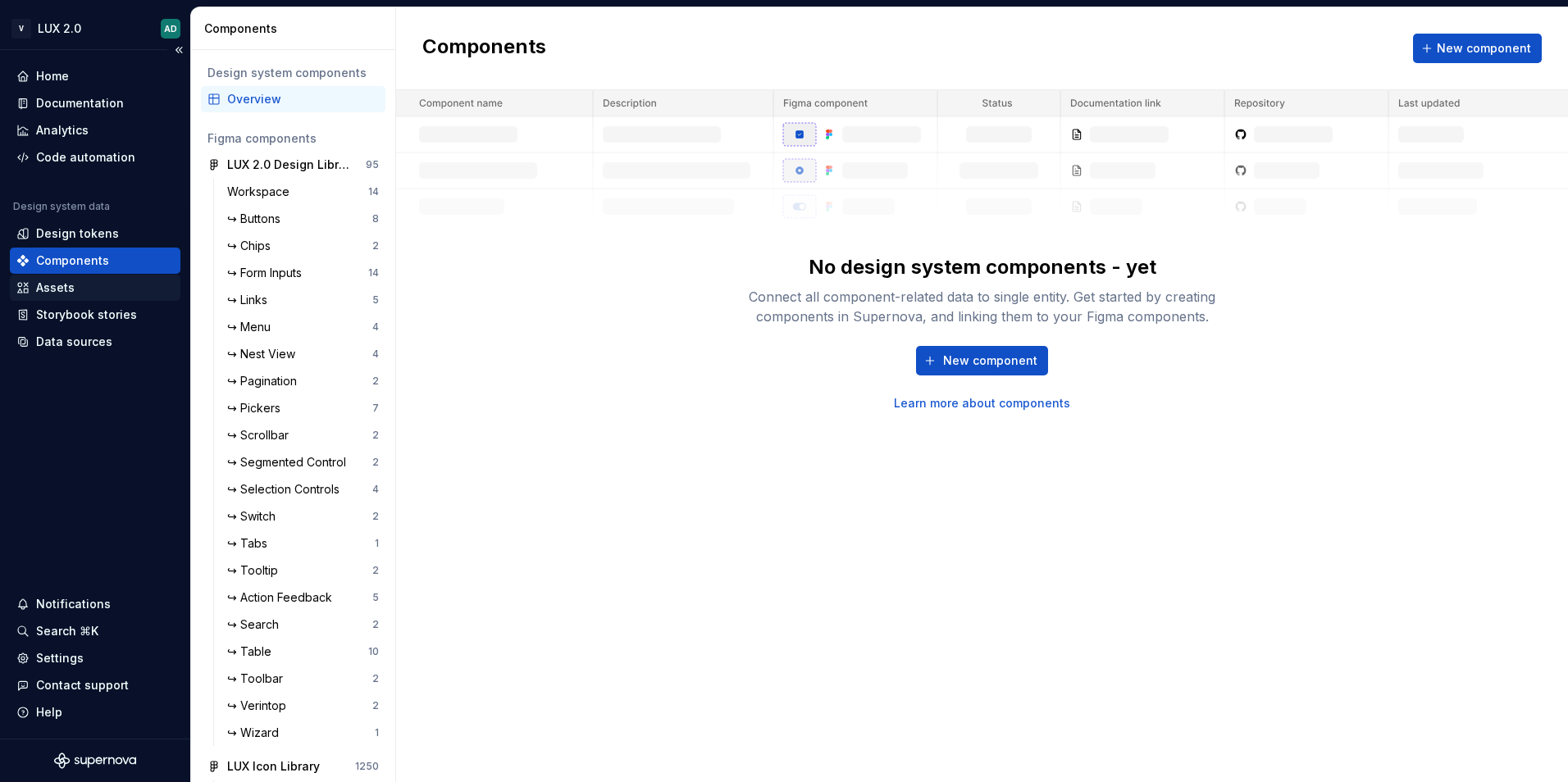
click at [103, 283] on div "Assets" at bounding box center [94, 287] width 157 height 16
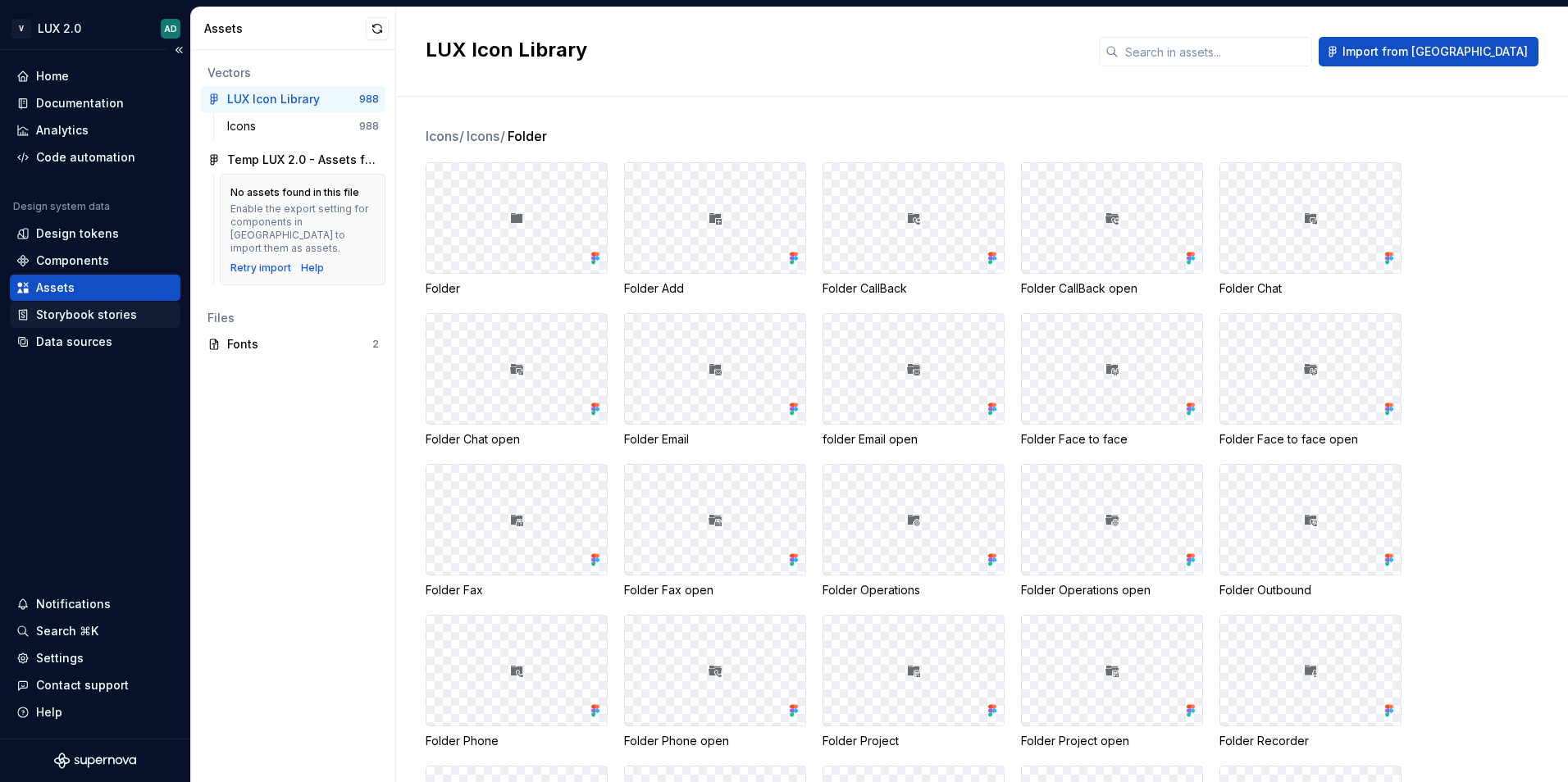
click at [94, 322] on div "Storybook stories" at bounding box center [87, 314] width 101 height 16
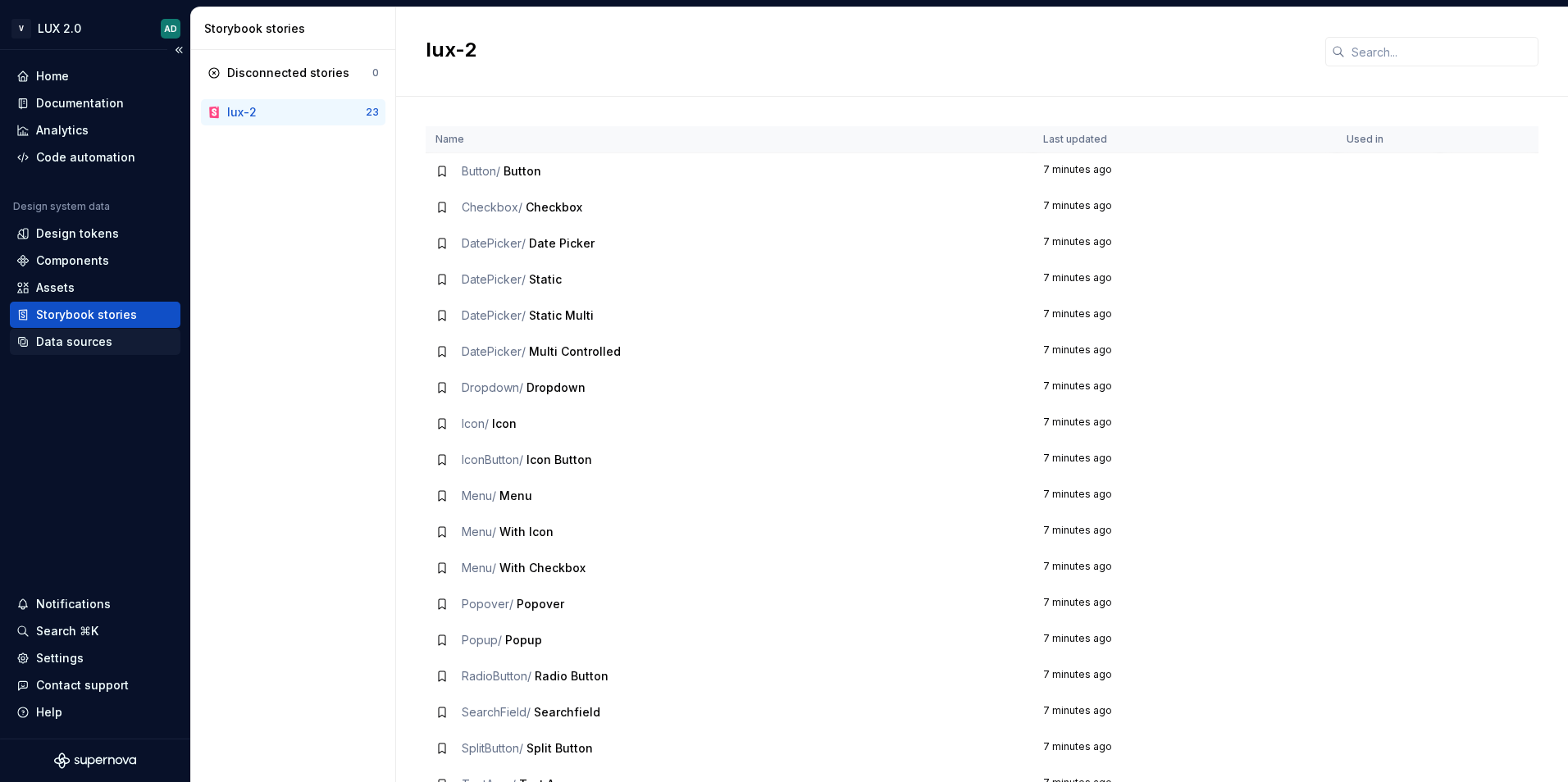
click at [86, 342] on div "Data sources" at bounding box center [74, 342] width 76 height 16
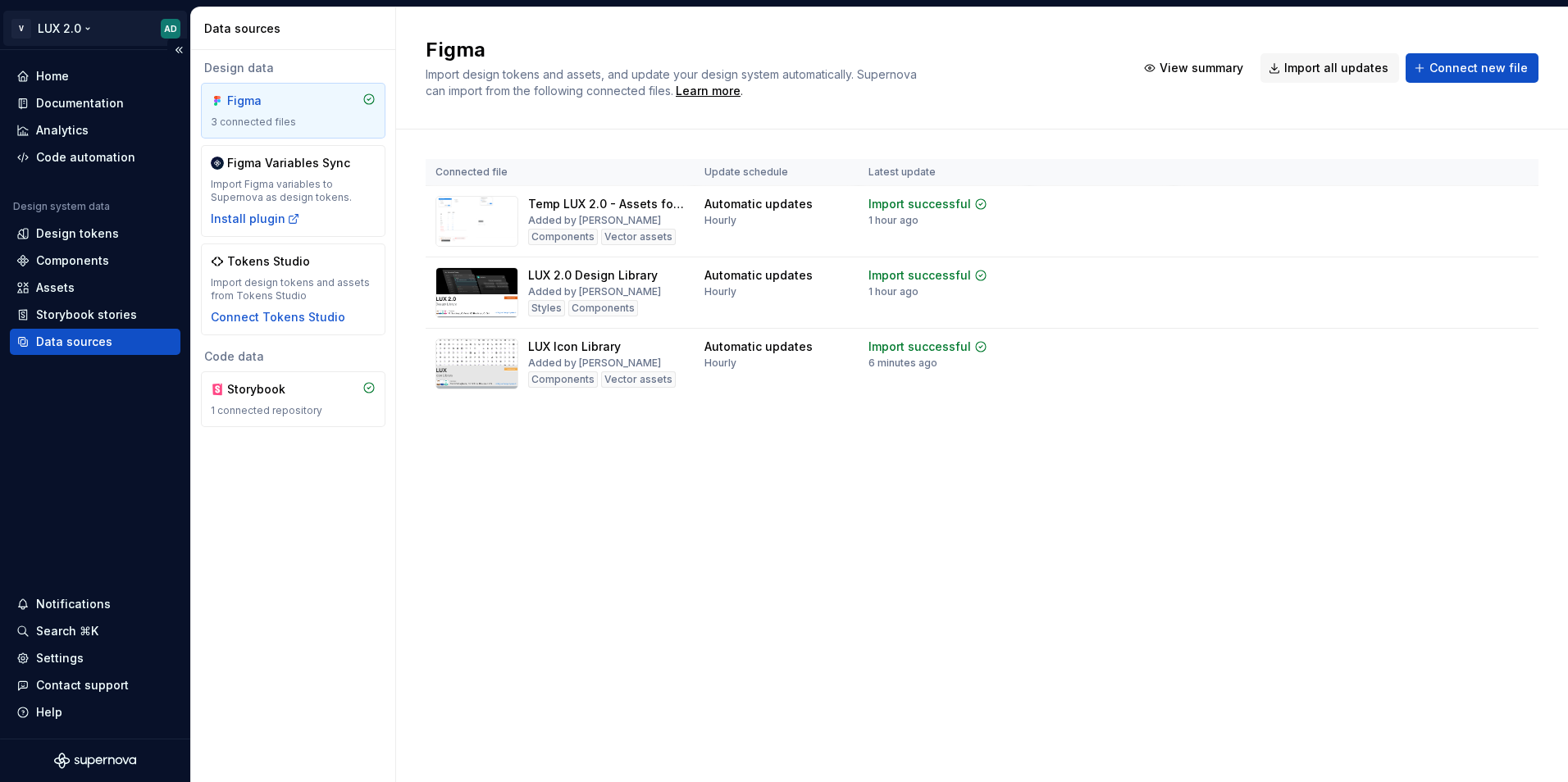
click at [33, 27] on html "V LUX 2.0 AD Home Documentation Analytics Code automation Design system data De…" at bounding box center [784, 391] width 1568 height 782
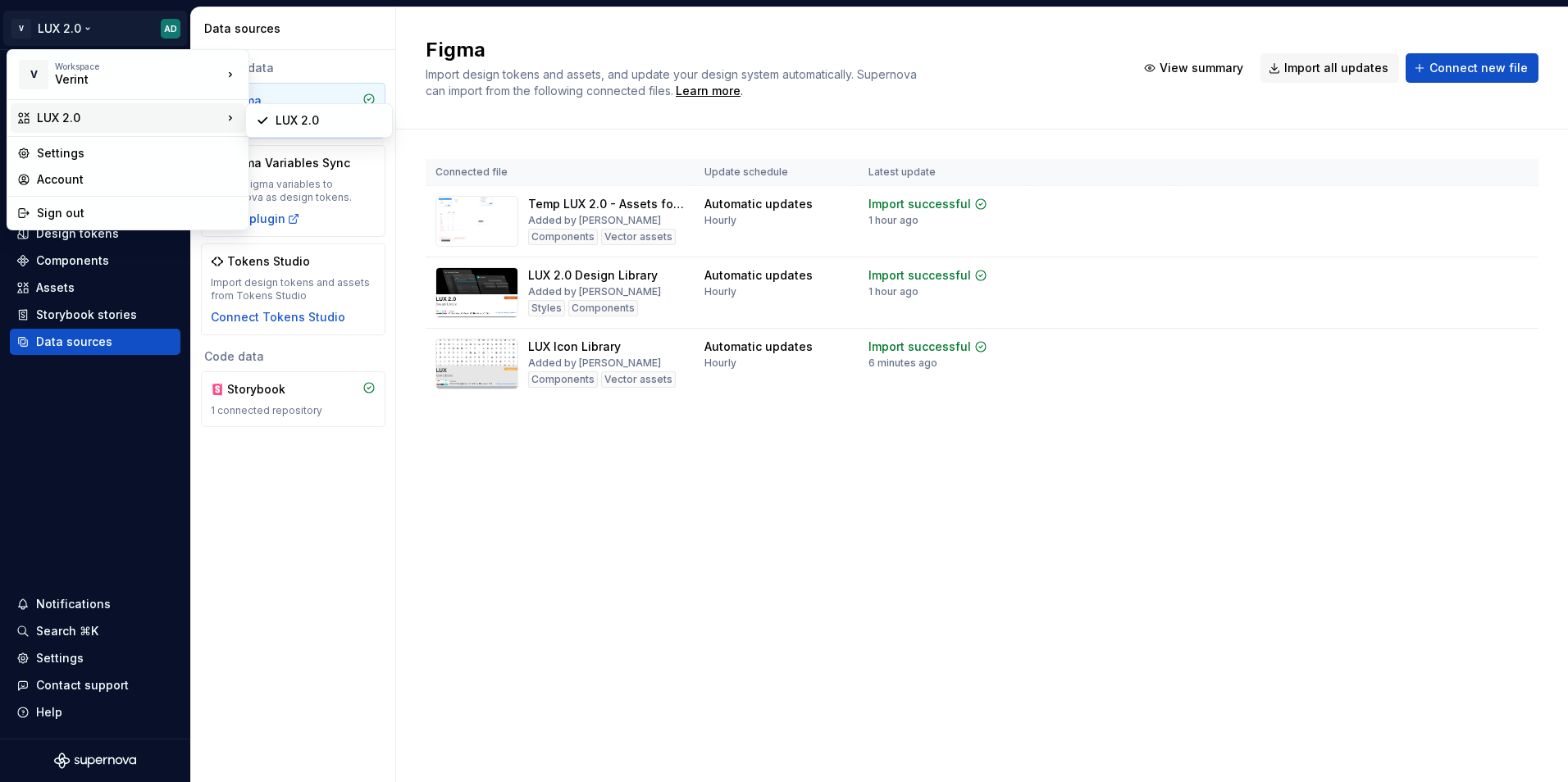
click at [181, 116] on div "LUX 2.0" at bounding box center [129, 117] width 186 height 16
click at [29, 116] on icon at bounding box center [24, 118] width 10 height 10
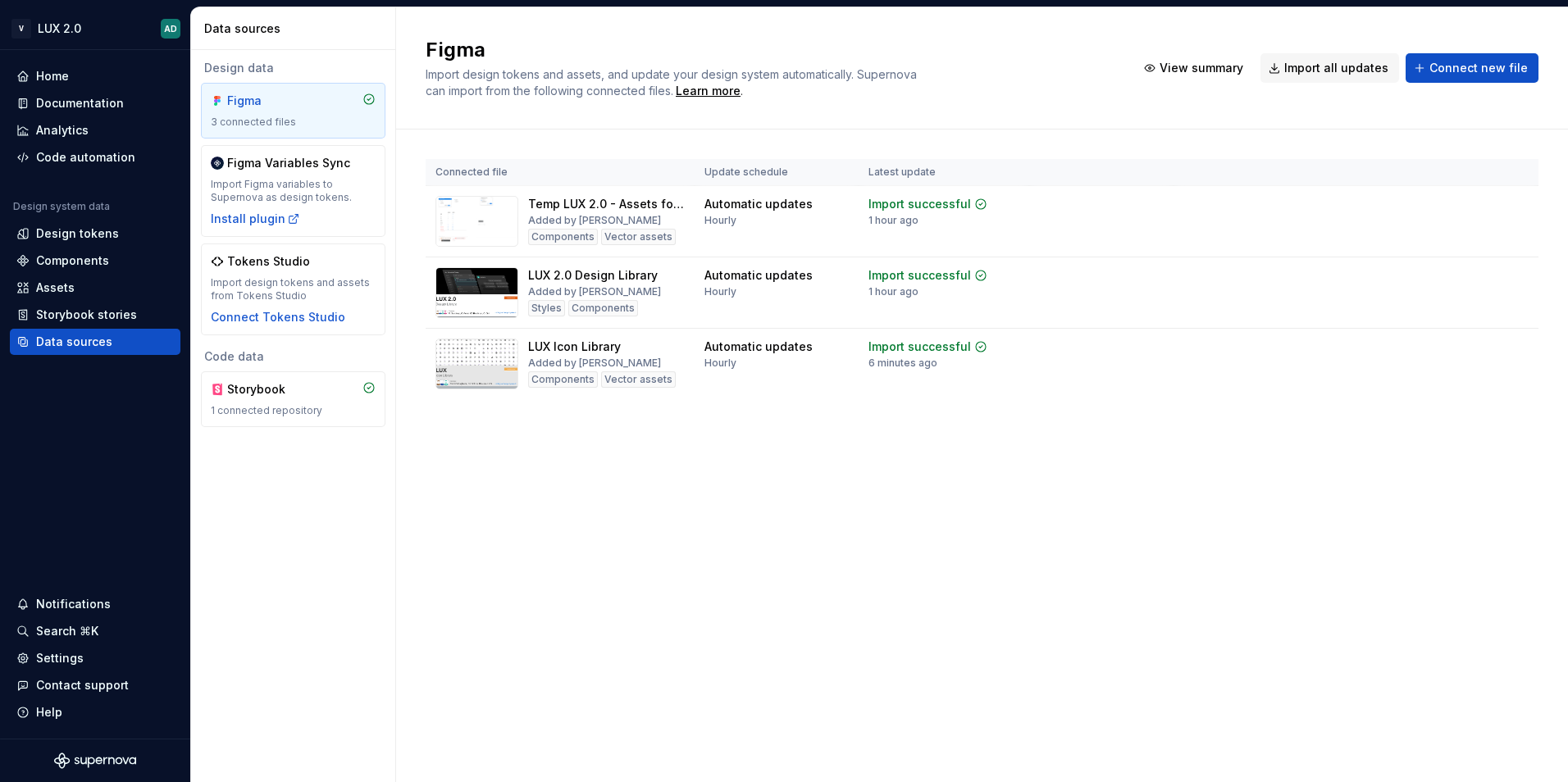
click at [613, 515] on html "V LUX 2.0 AD Home Documentation Analytics Code automation Design system data De…" at bounding box center [784, 391] width 1568 height 782
click at [315, 402] on div "Storybook 1 connected repository" at bounding box center [293, 400] width 165 height 36
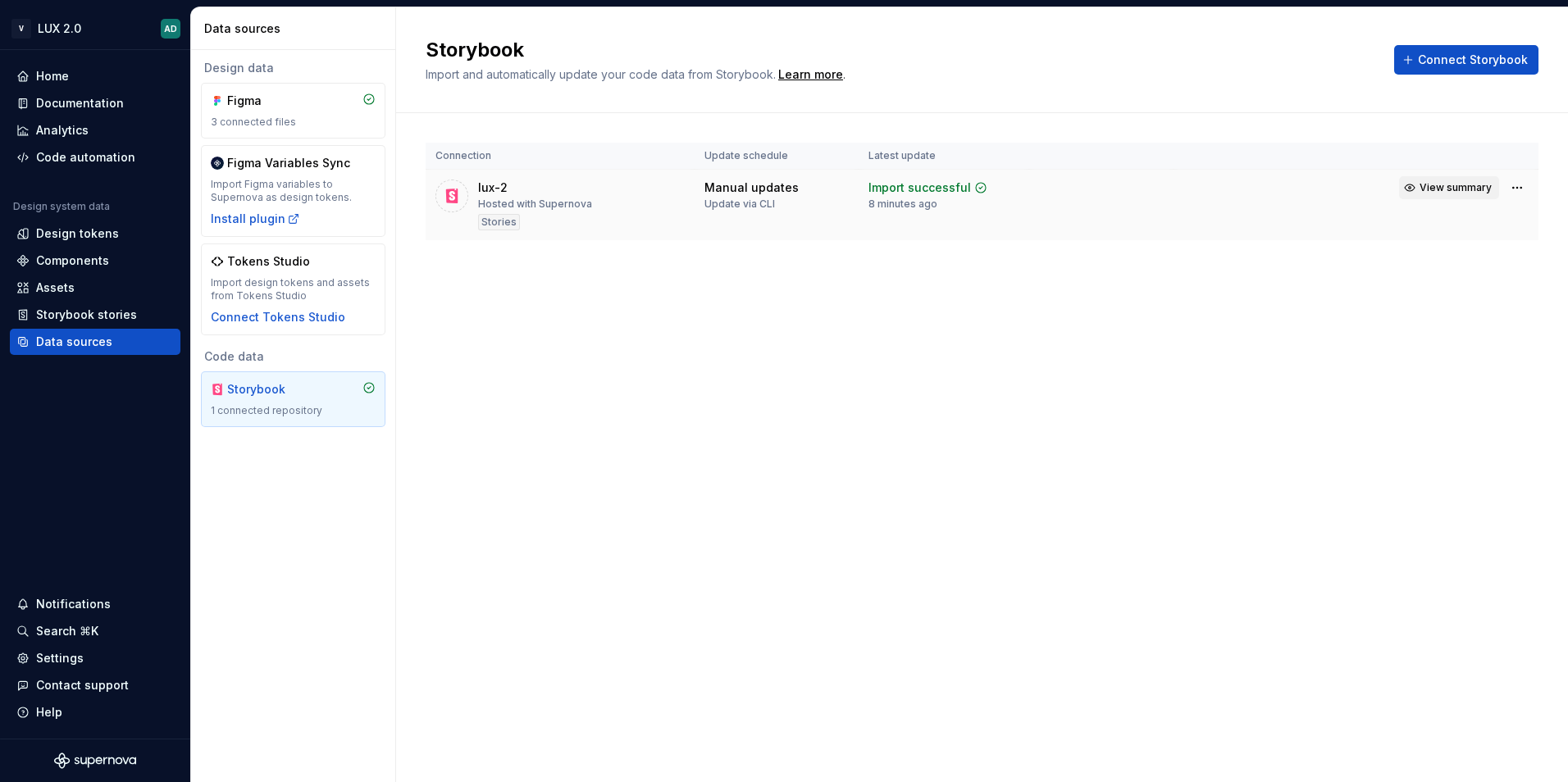
click at [1470, 187] on span "View summary" at bounding box center [1456, 187] width 72 height 13
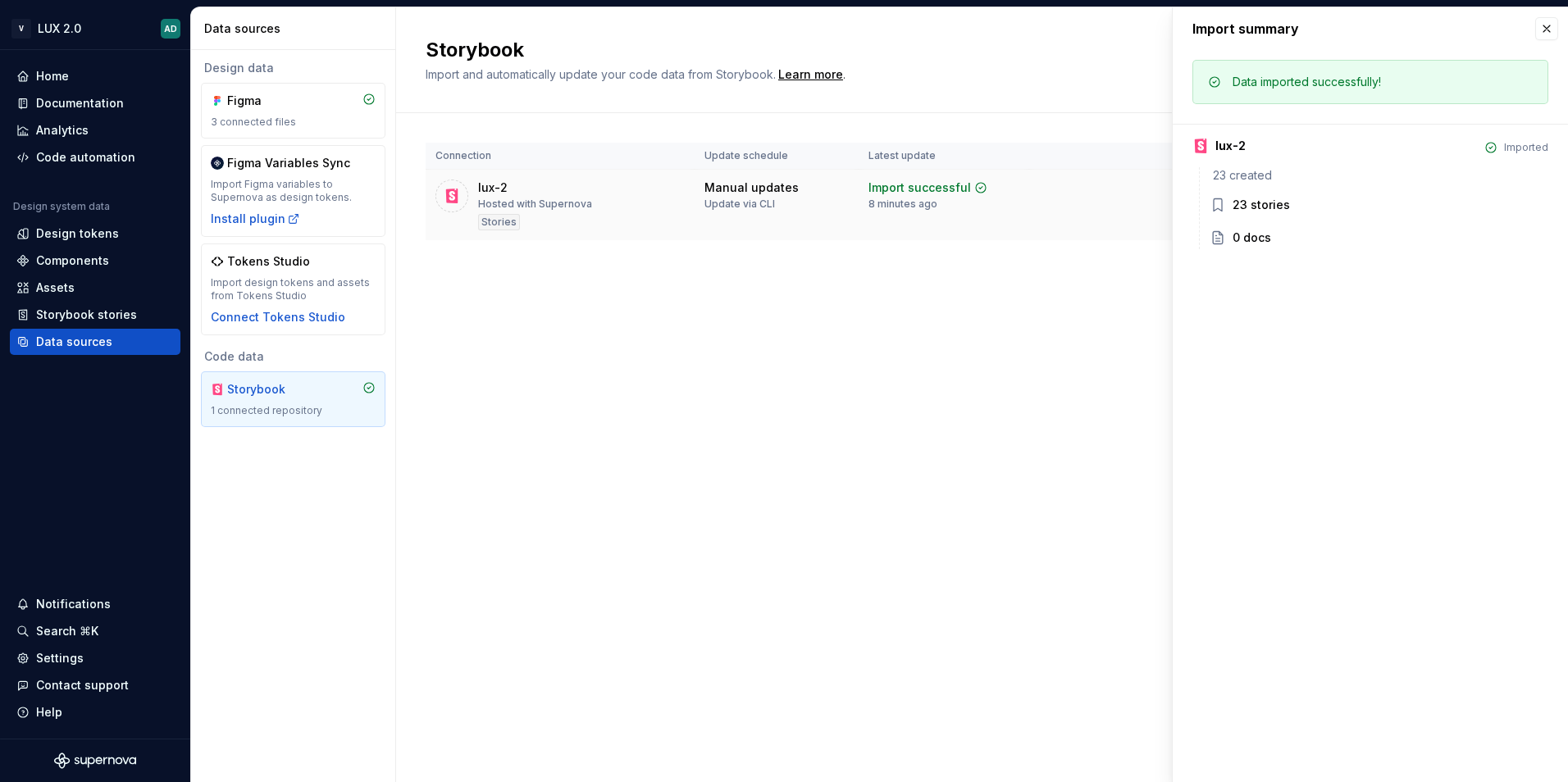
click at [905, 182] on div "Import successful" at bounding box center [920, 187] width 103 height 16
